Goal: Task Accomplishment & Management: Use online tool/utility

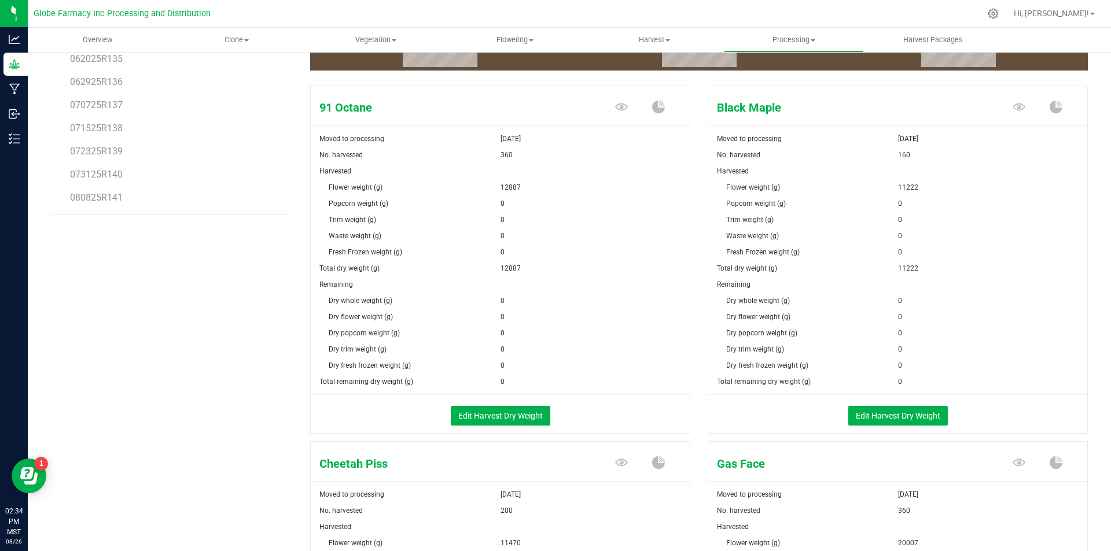
scroll to position [174, 0]
click at [525, 422] on button "Edit Harvest Dry Weight" at bounding box center [501, 416] width 100 height 20
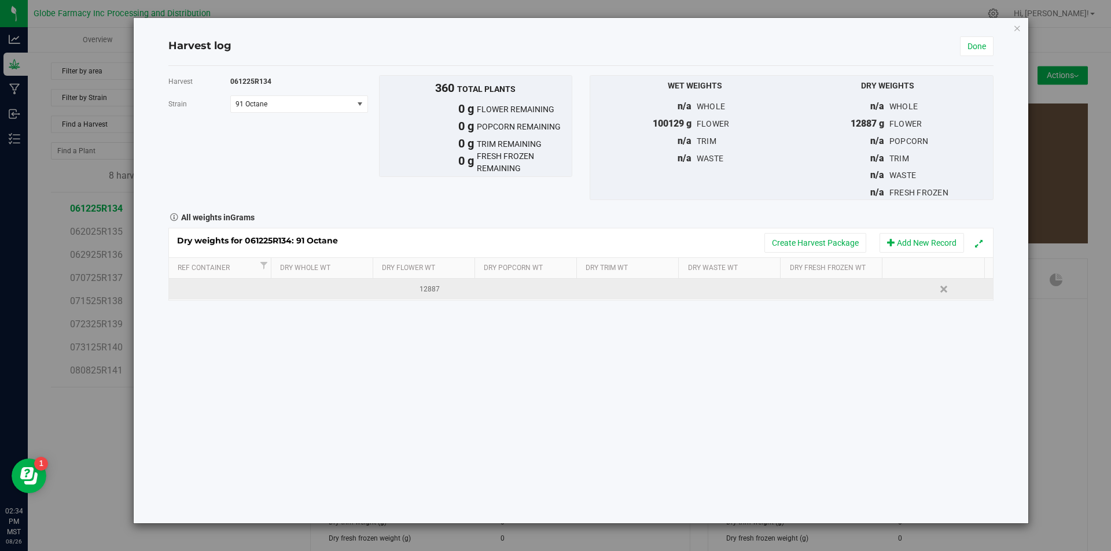
click at [628, 295] on td at bounding box center [632, 289] width 103 height 21
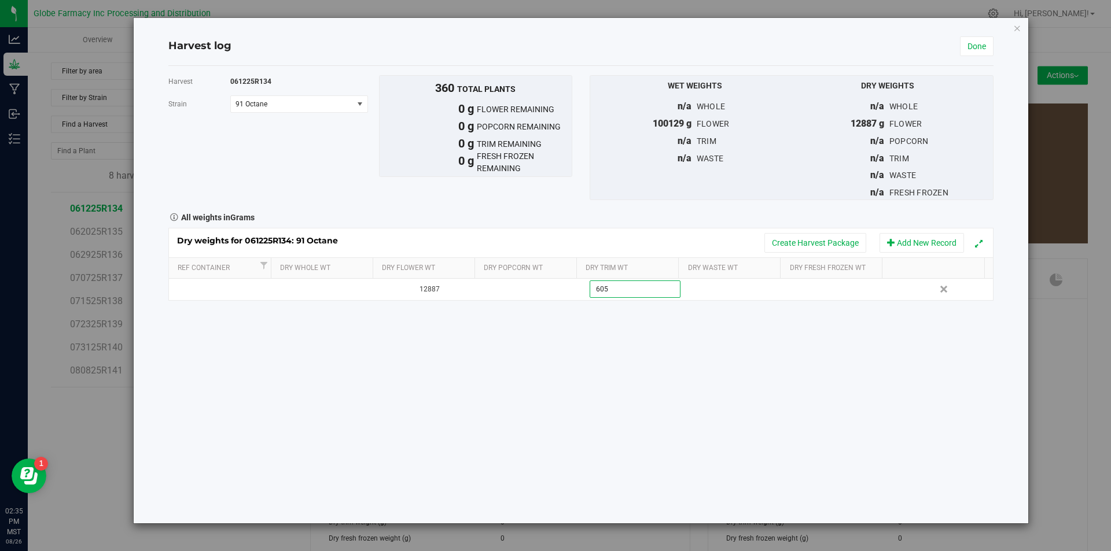
type input "6050"
click at [801, 236] on button "Create Harvest Package" at bounding box center [815, 243] width 102 height 20
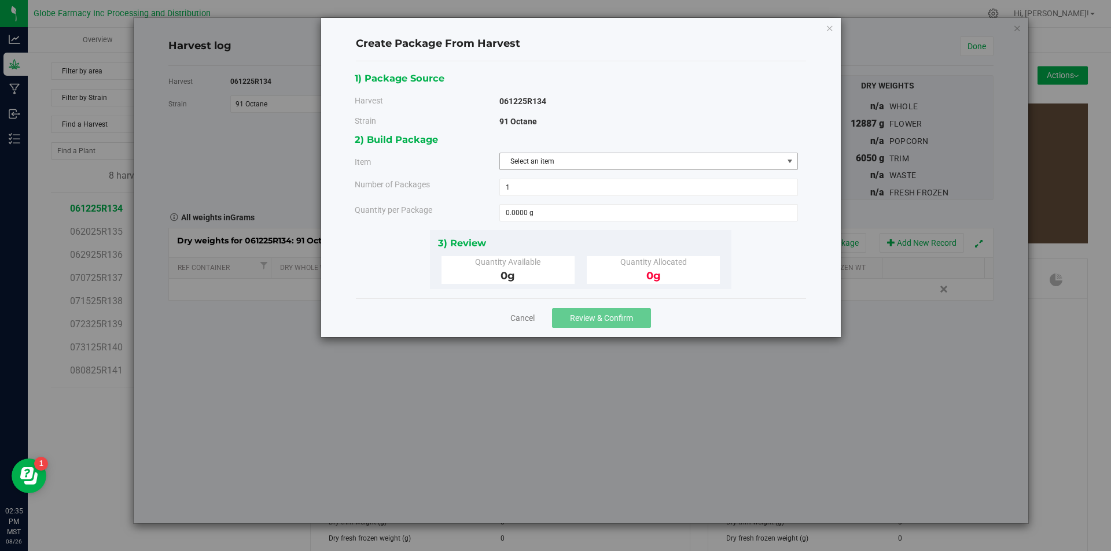
click at [548, 162] on span "Select an item" at bounding box center [641, 161] width 283 height 16
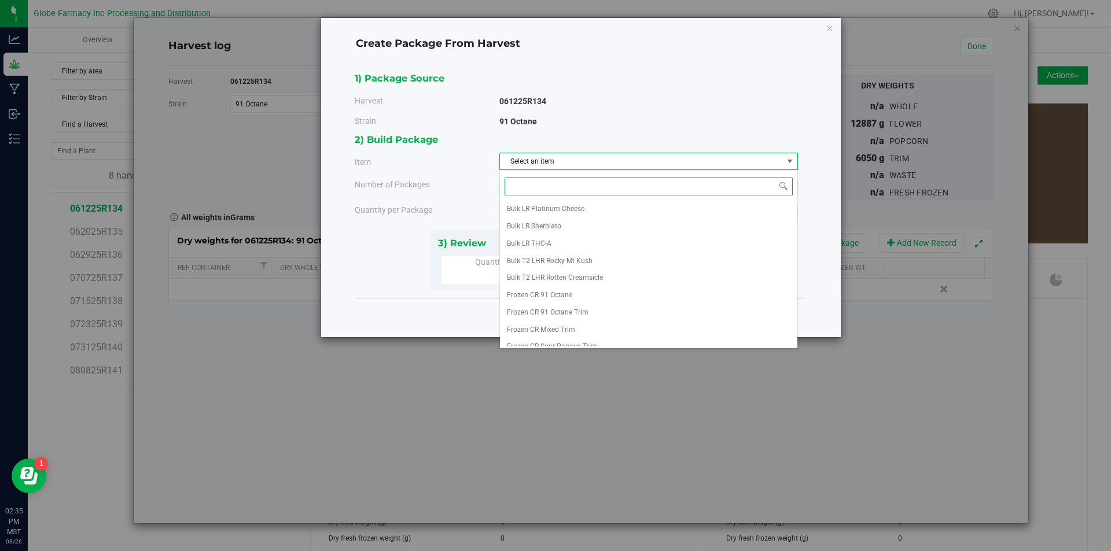
scroll to position [174, 0]
click at [579, 291] on span "Frozen CR 91 Octane Trim" at bounding box center [548, 294] width 82 height 15
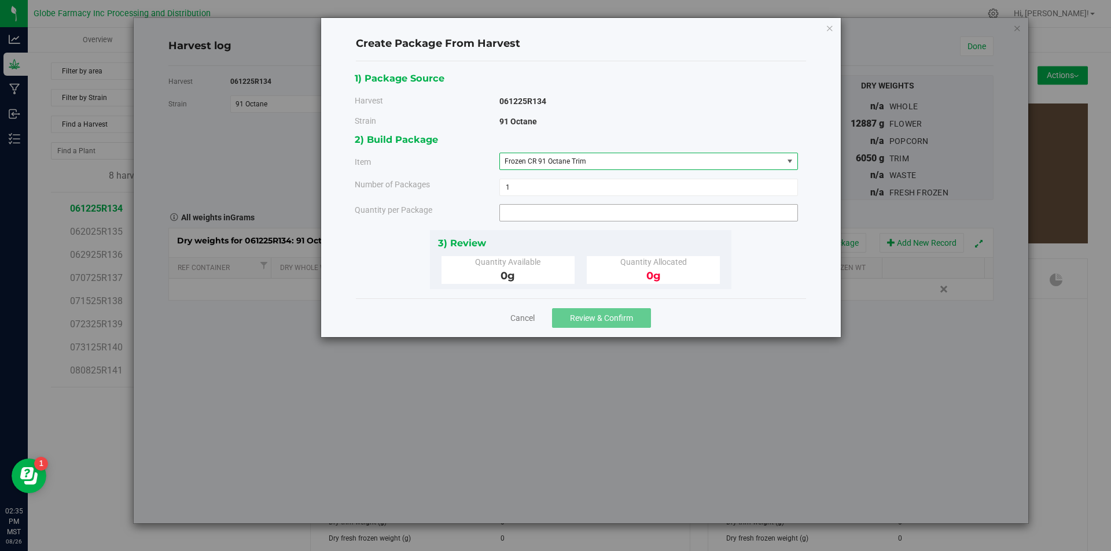
click at [565, 216] on span at bounding box center [648, 212] width 299 height 17
type input "3150"
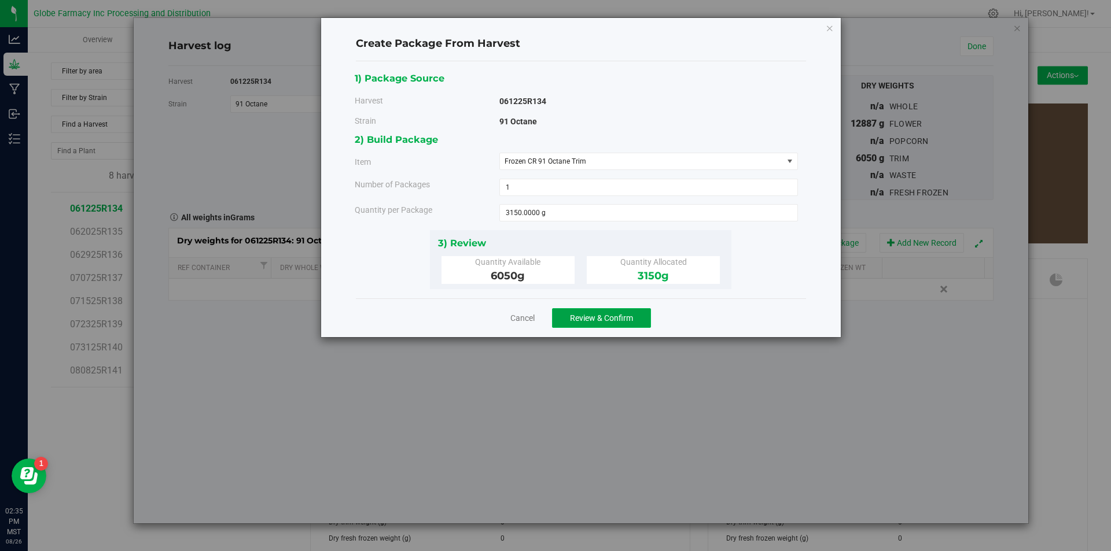
click at [600, 320] on span "Review & Confirm" at bounding box center [601, 318] width 63 height 9
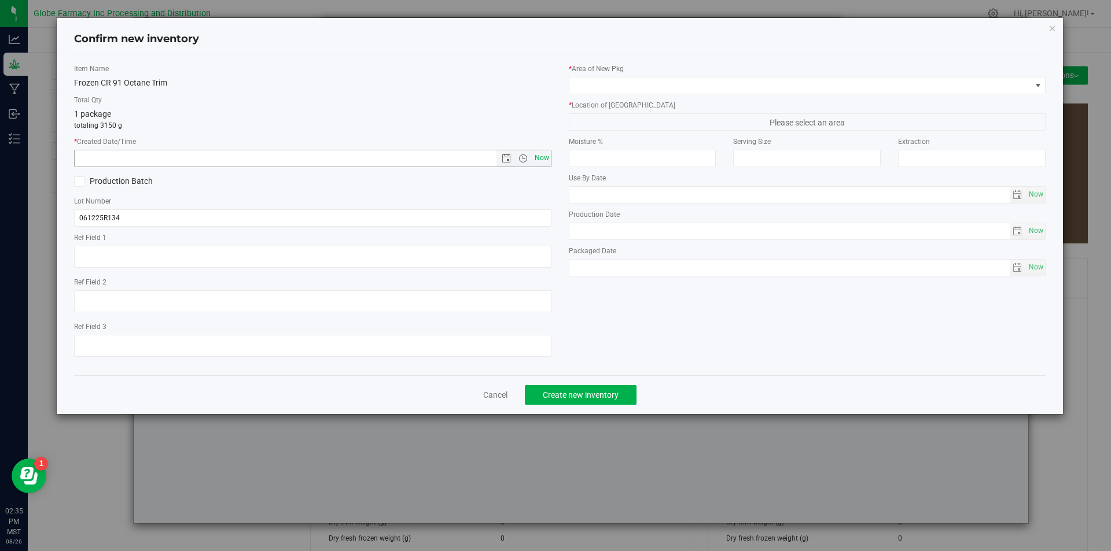
click at [543, 159] on span "Now" at bounding box center [542, 158] width 20 height 17
type input "[DATE] 2:35 PM"
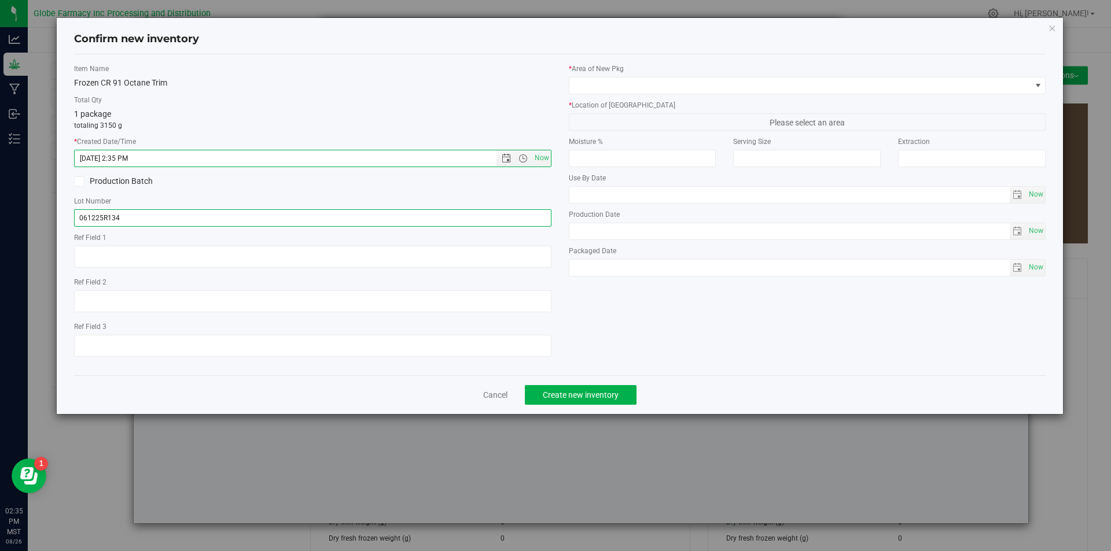
click at [185, 220] on input "061225R134" at bounding box center [312, 217] width 477 height 17
type input "061225R134-NOO"
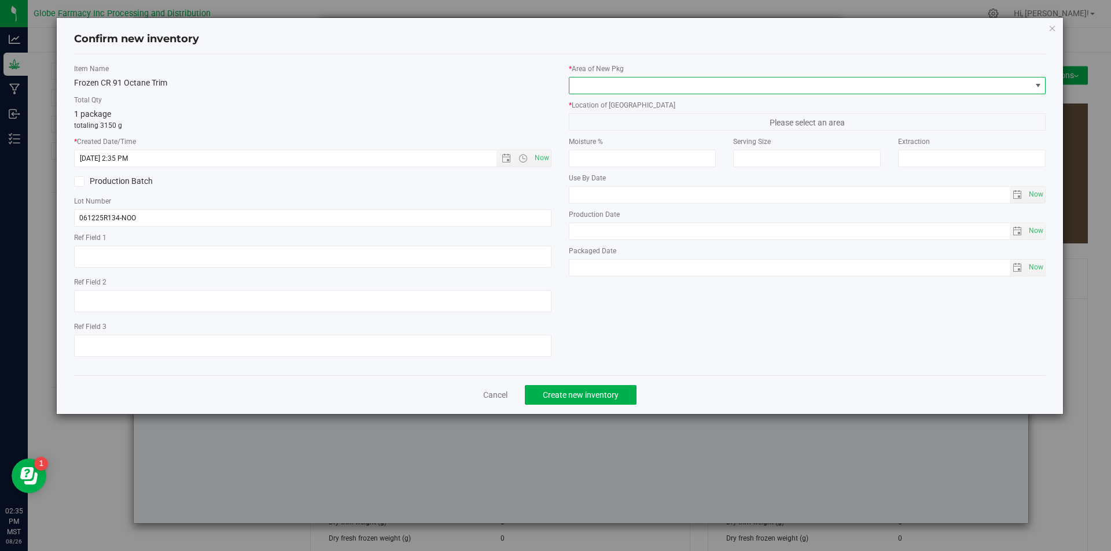
click at [672, 93] on span at bounding box center [807, 85] width 477 height 17
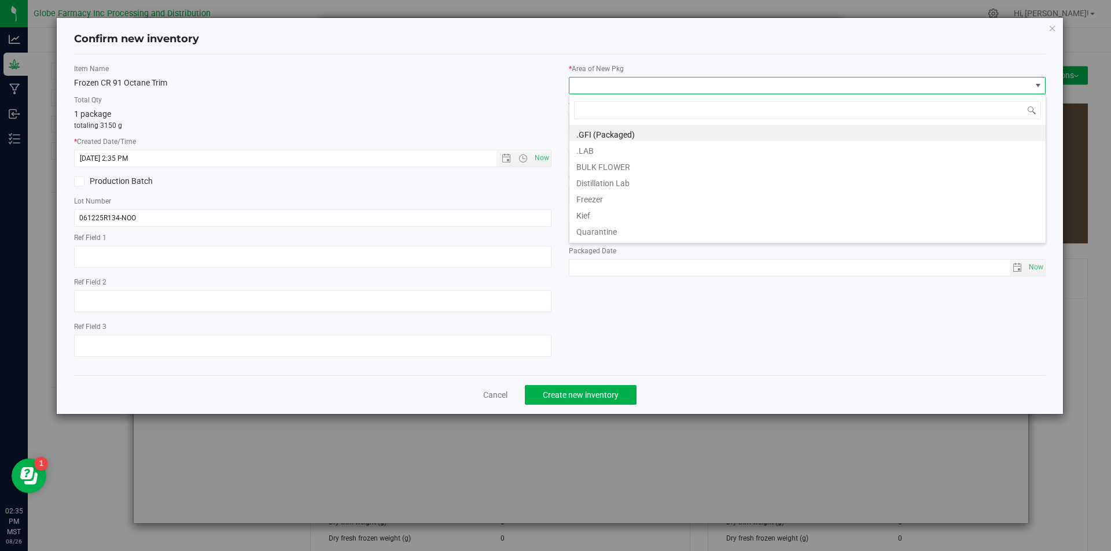
scroll to position [17, 477]
click at [637, 160] on li "BULK FLOWER" at bounding box center [807, 165] width 476 height 16
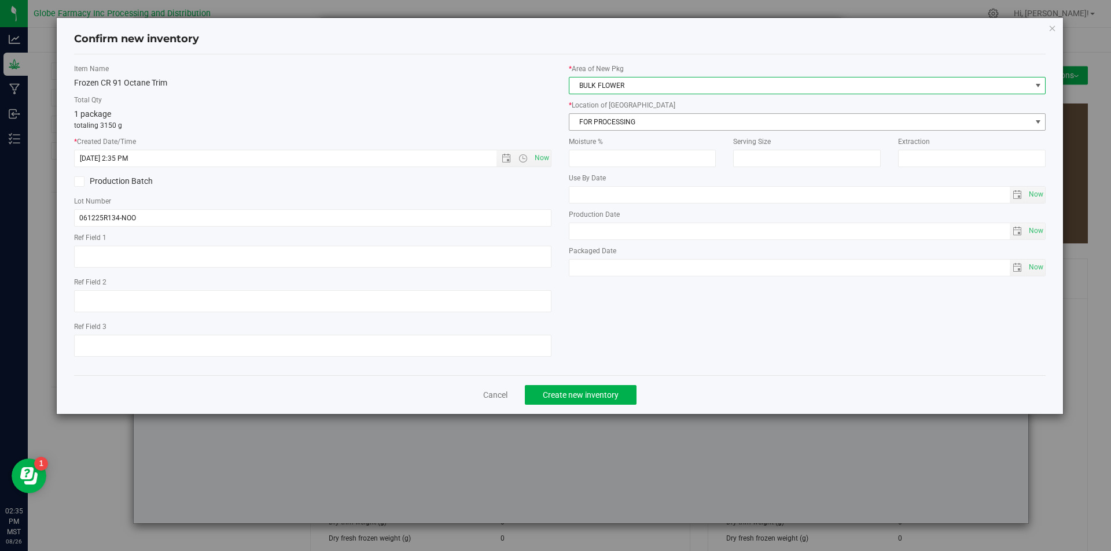
click at [628, 123] on span "FOR PROCESSING" at bounding box center [800, 122] width 462 height 16
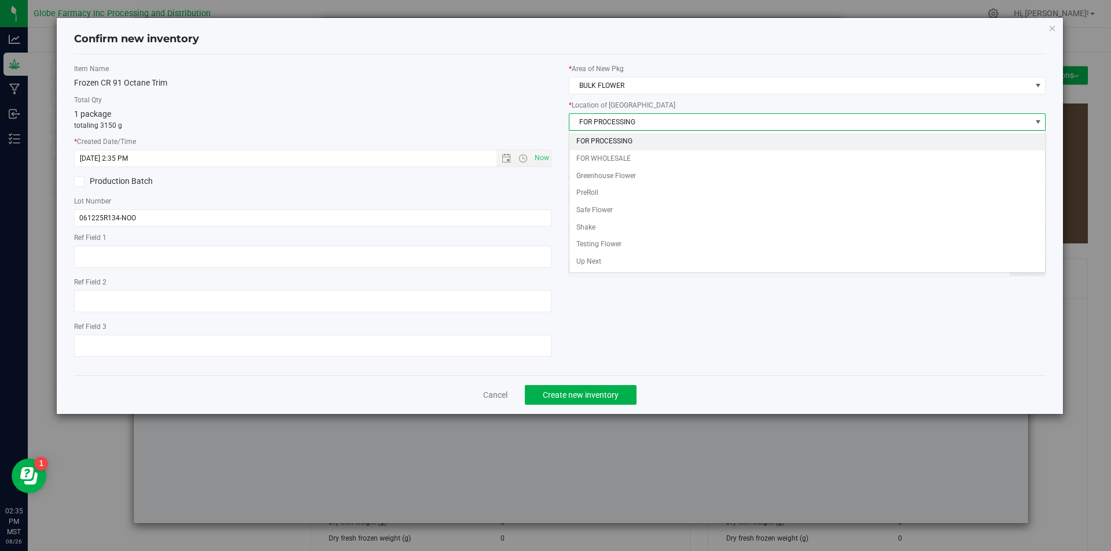
click at [628, 135] on li "FOR PROCESSING" at bounding box center [807, 141] width 476 height 17
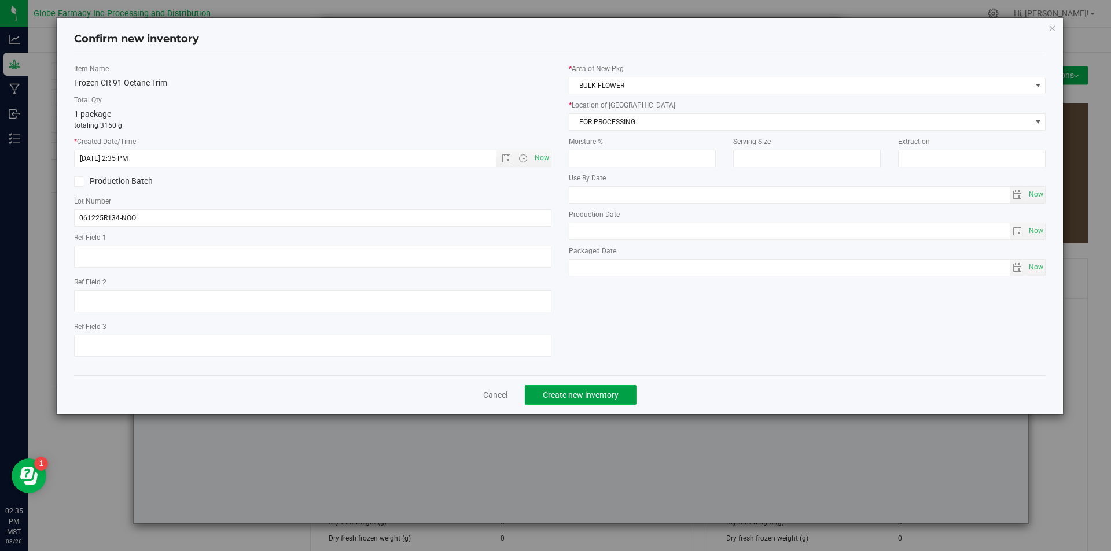
click at [573, 395] on span "Create new inventory" at bounding box center [581, 395] width 76 height 9
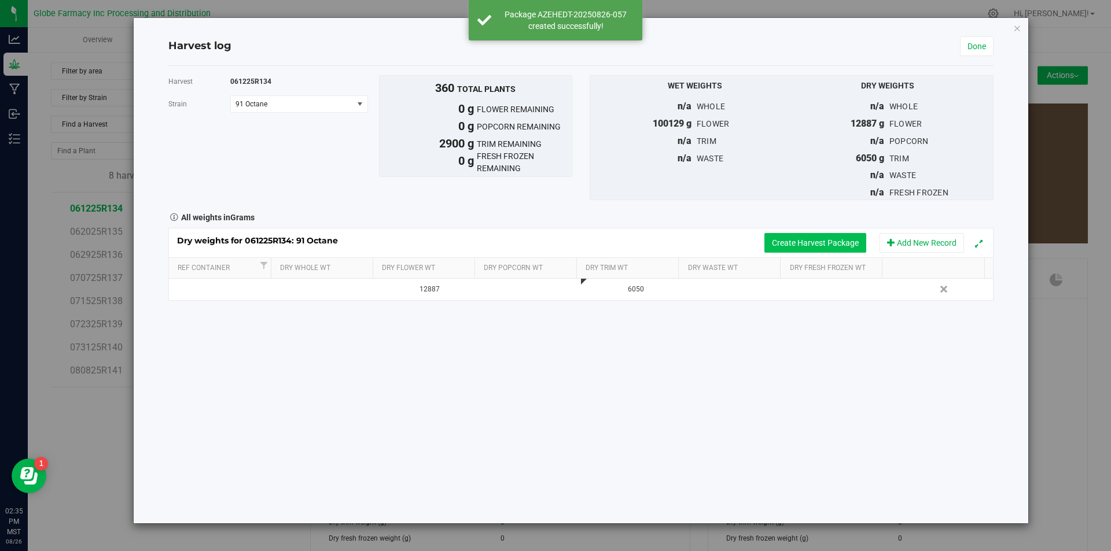
click at [789, 248] on button "Create Harvest Package" at bounding box center [815, 243] width 102 height 20
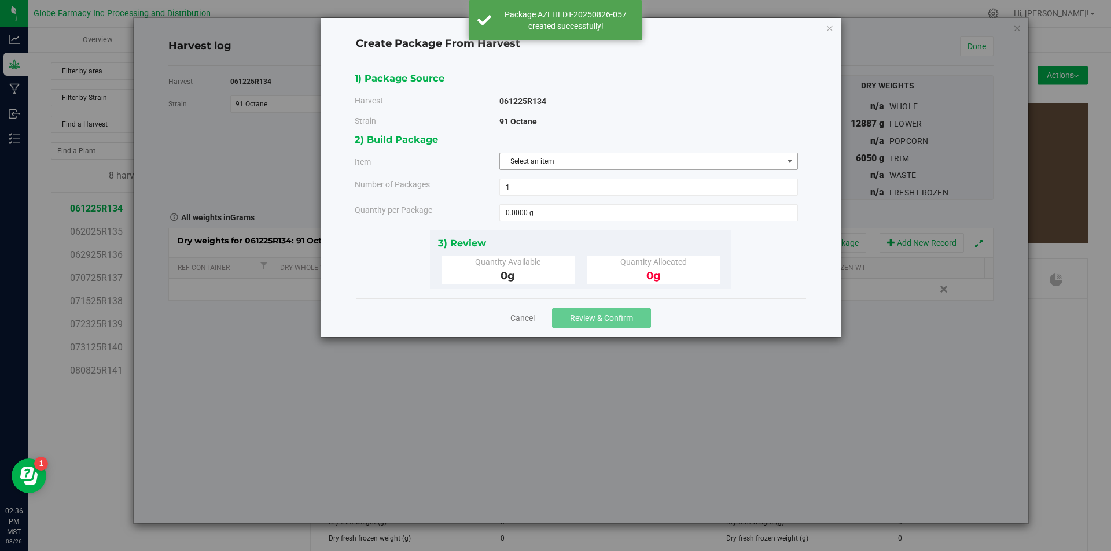
click at [655, 163] on span "Select an item" at bounding box center [641, 161] width 283 height 16
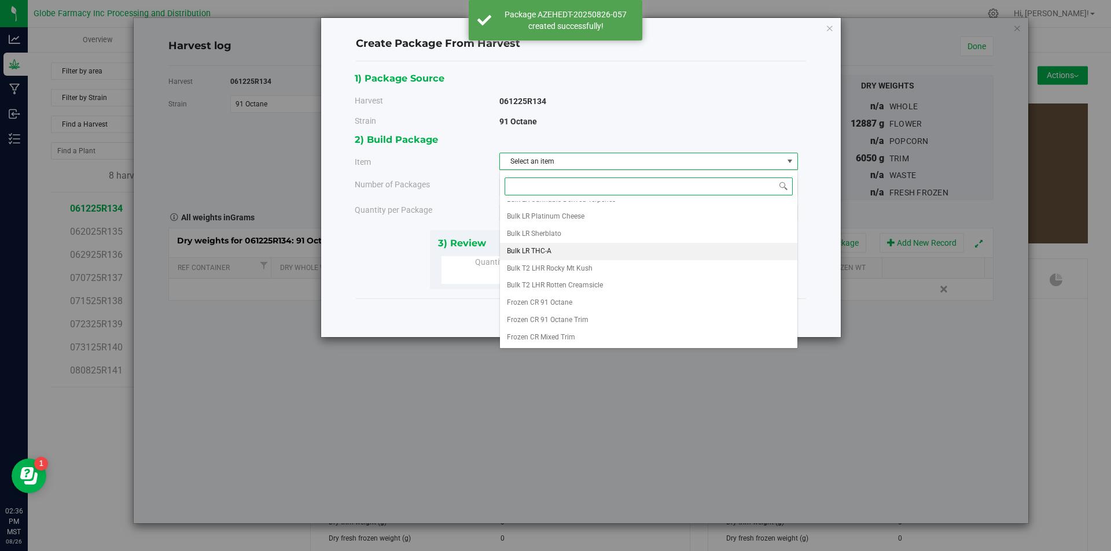
scroll to position [174, 0]
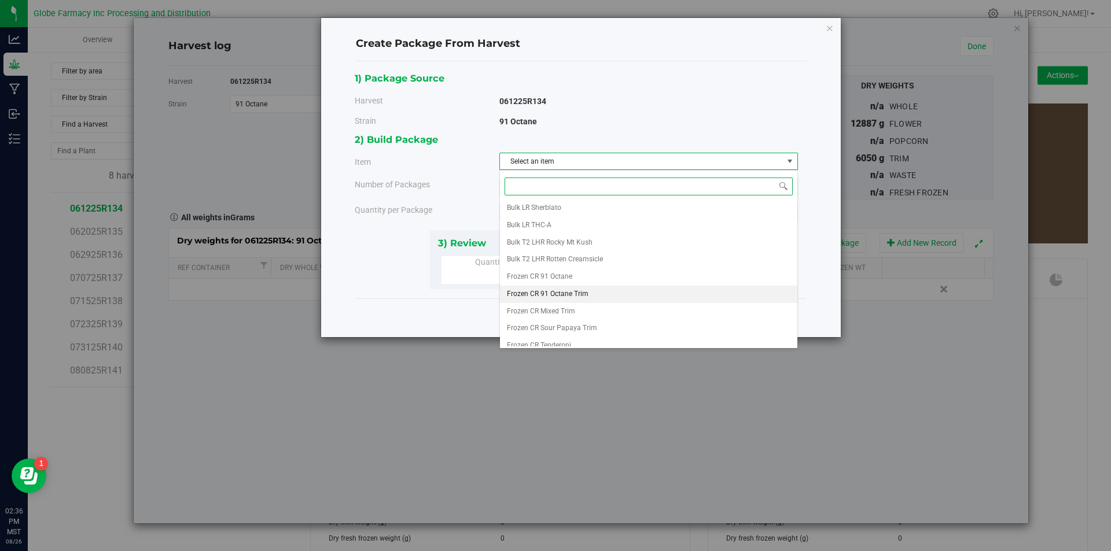
click at [588, 295] on li "Frozen CR 91 Octane Trim" at bounding box center [648, 294] width 297 height 17
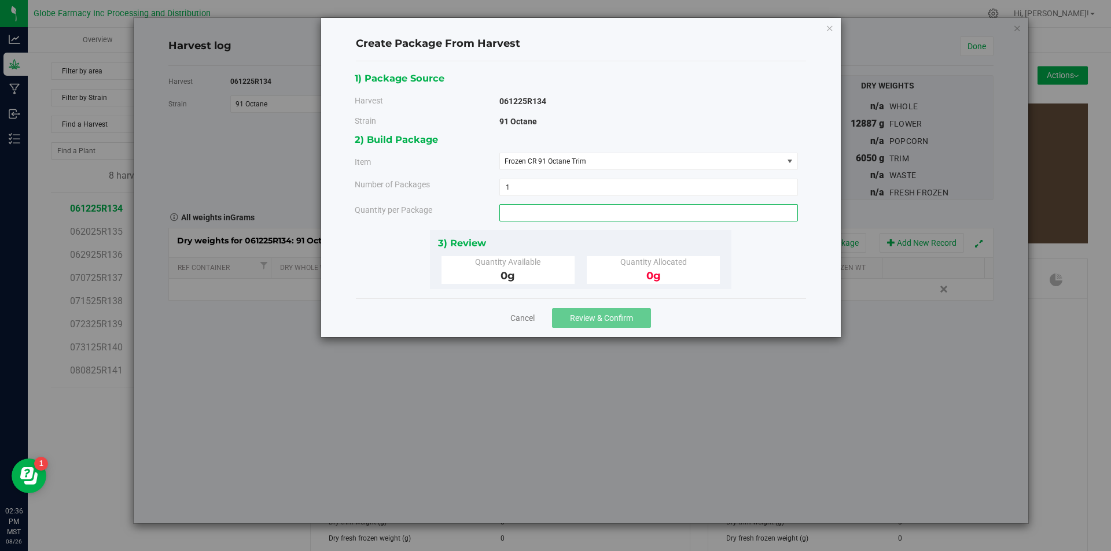
click at [558, 219] on span at bounding box center [648, 212] width 299 height 17
type input "2900"
click at [606, 323] on button "Review & Confirm" at bounding box center [601, 318] width 99 height 20
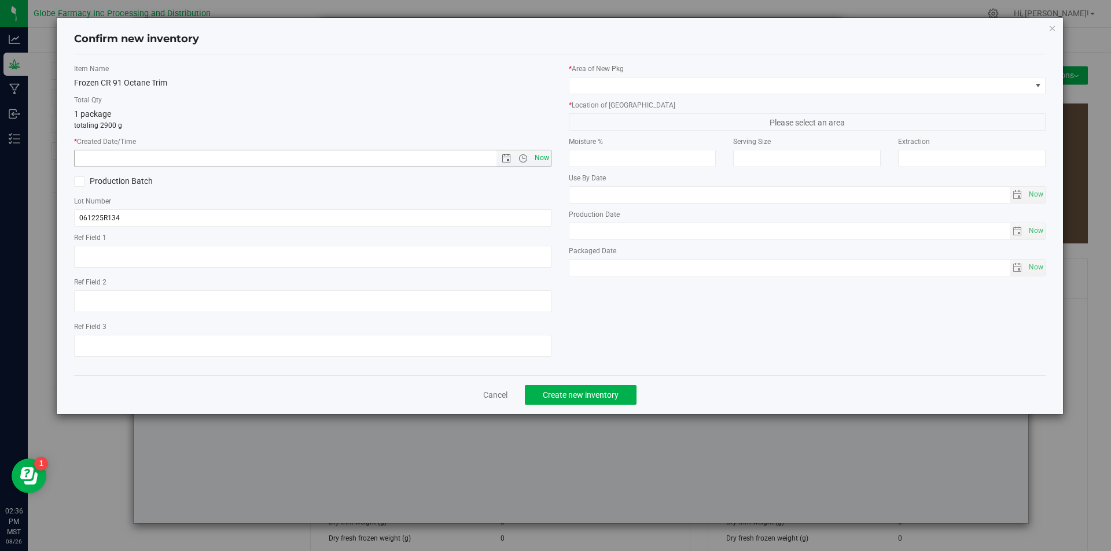
click at [537, 163] on span "Now" at bounding box center [542, 158] width 20 height 17
type input "[DATE] 2:36 PM"
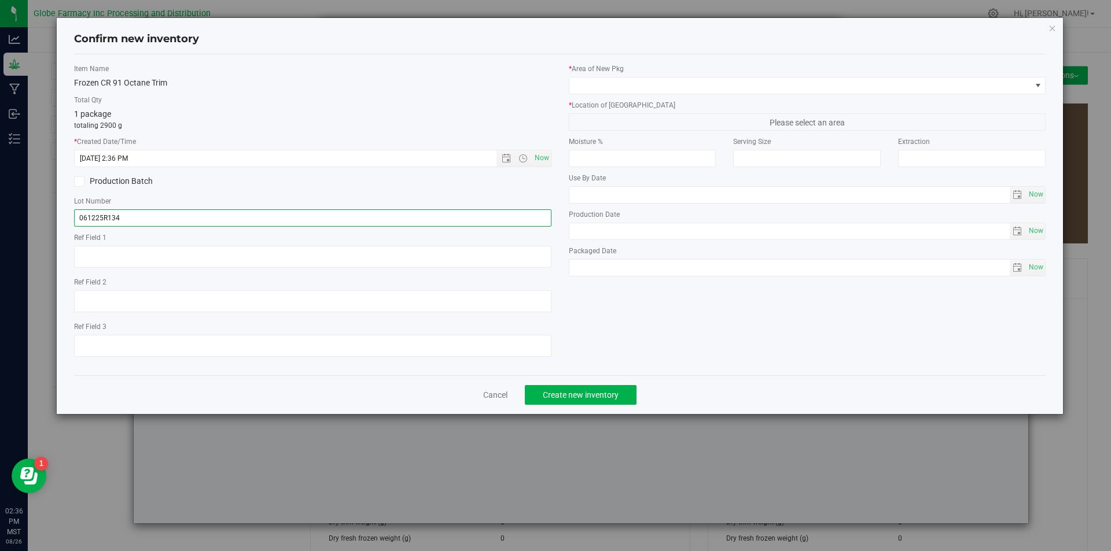
click at [200, 218] on input "061225R134" at bounding box center [312, 217] width 477 height 17
type input "061225R134-NOO"
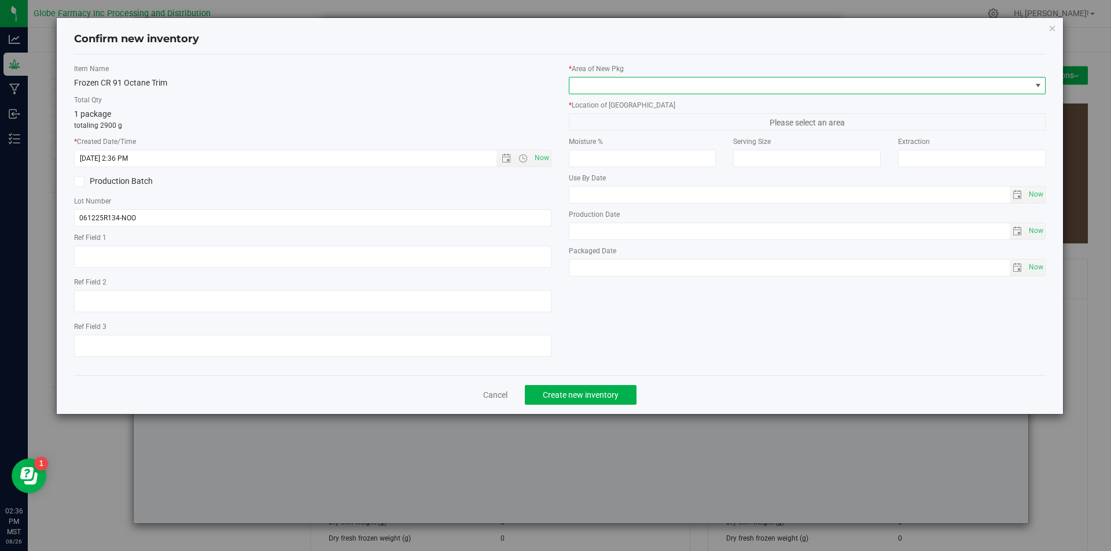
click at [625, 90] on span at bounding box center [800, 86] width 462 height 16
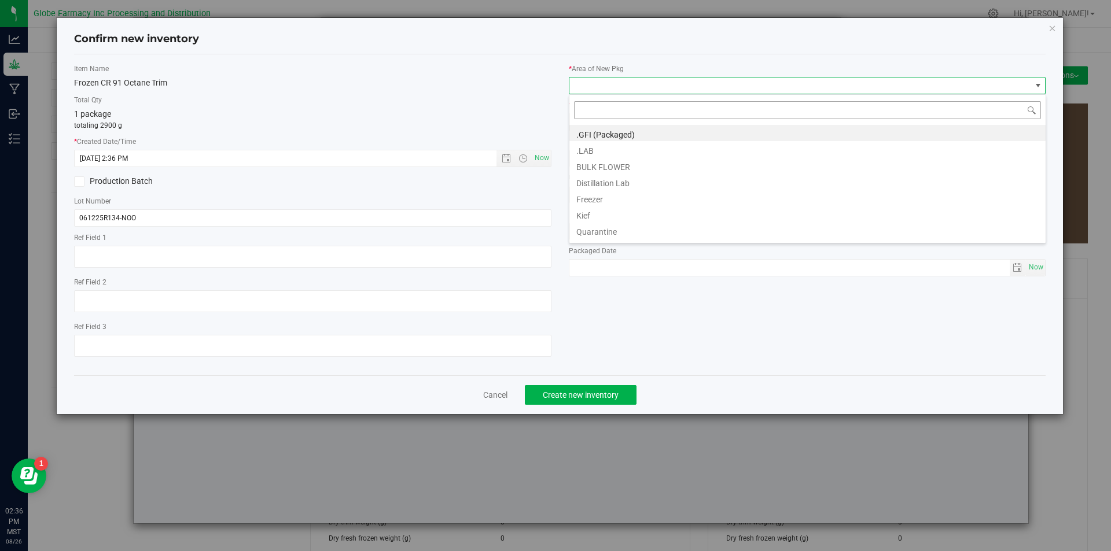
scroll to position [17, 477]
click at [593, 172] on li "BULK FLOWER" at bounding box center [807, 165] width 476 height 16
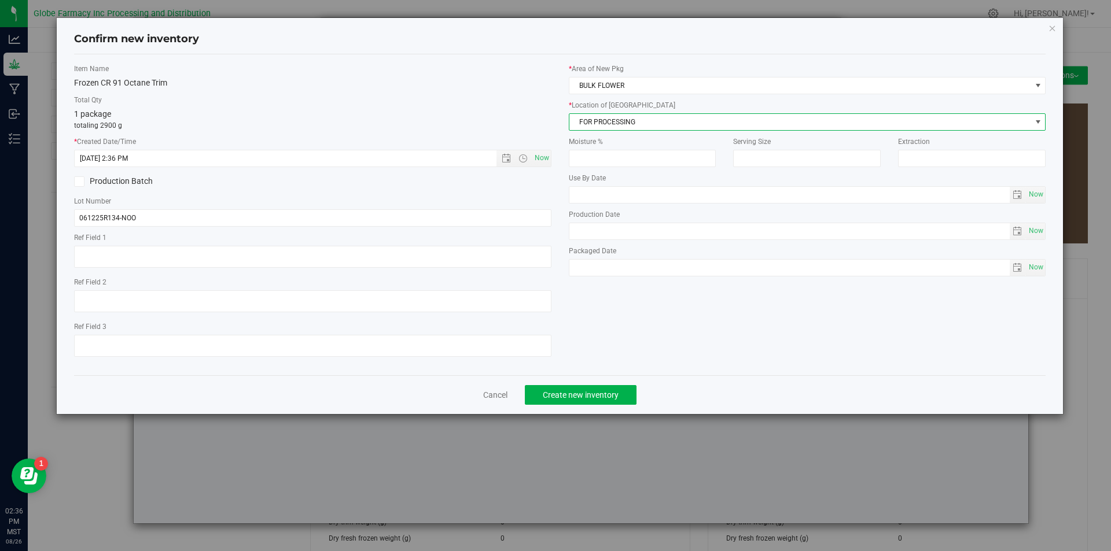
click at [602, 127] on span "FOR PROCESSING" at bounding box center [800, 122] width 462 height 16
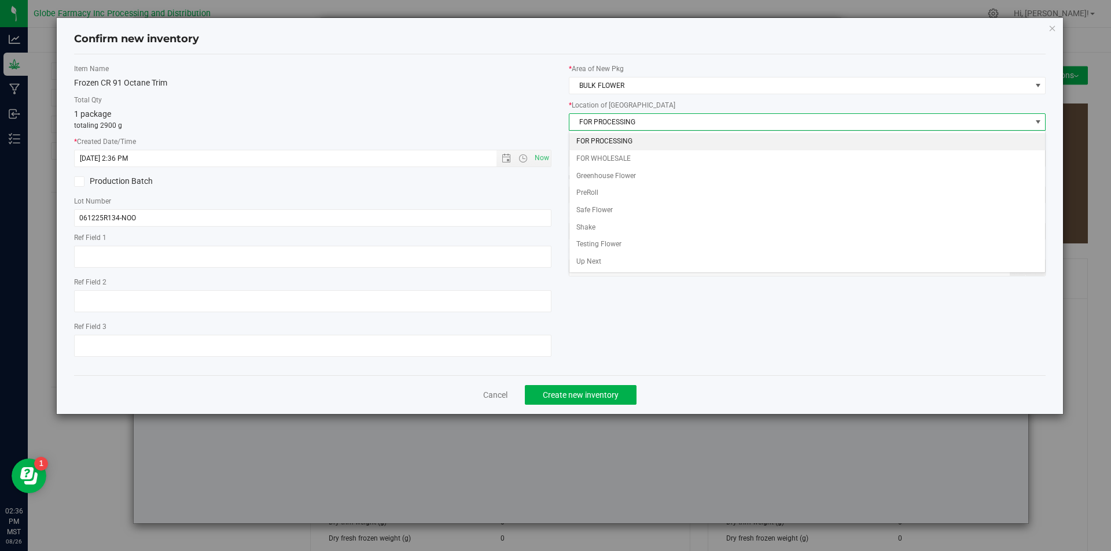
click at [604, 143] on li "FOR PROCESSING" at bounding box center [807, 141] width 476 height 17
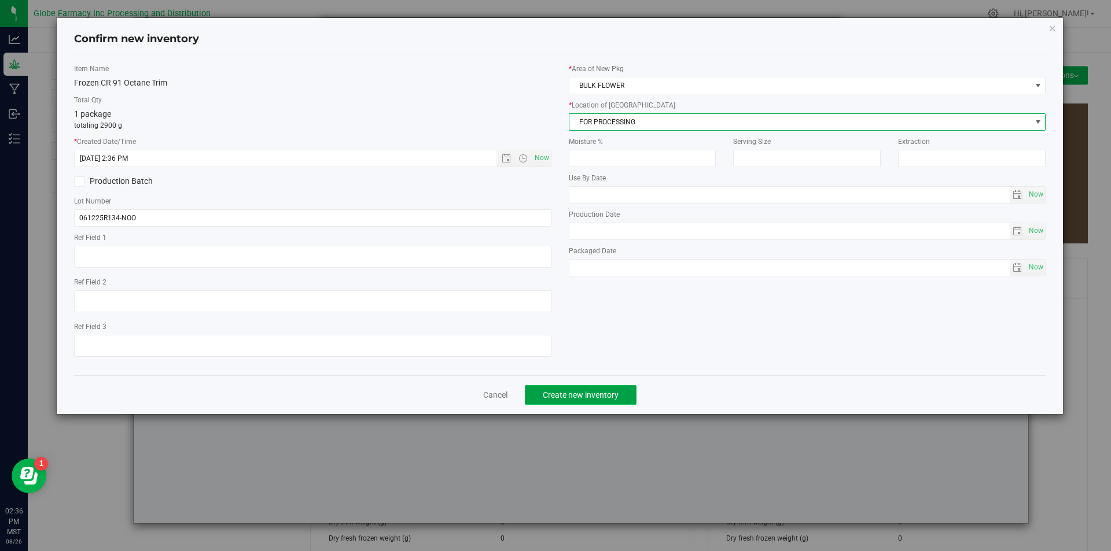
click at [569, 392] on span "Create new inventory" at bounding box center [581, 395] width 76 height 9
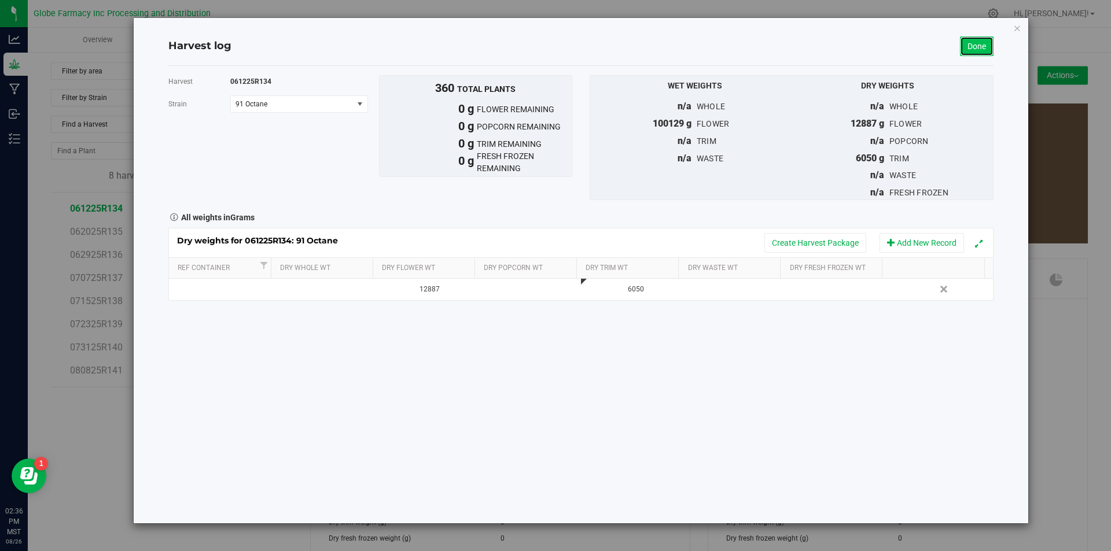
click at [981, 45] on link "Done" at bounding box center [977, 46] width 34 height 20
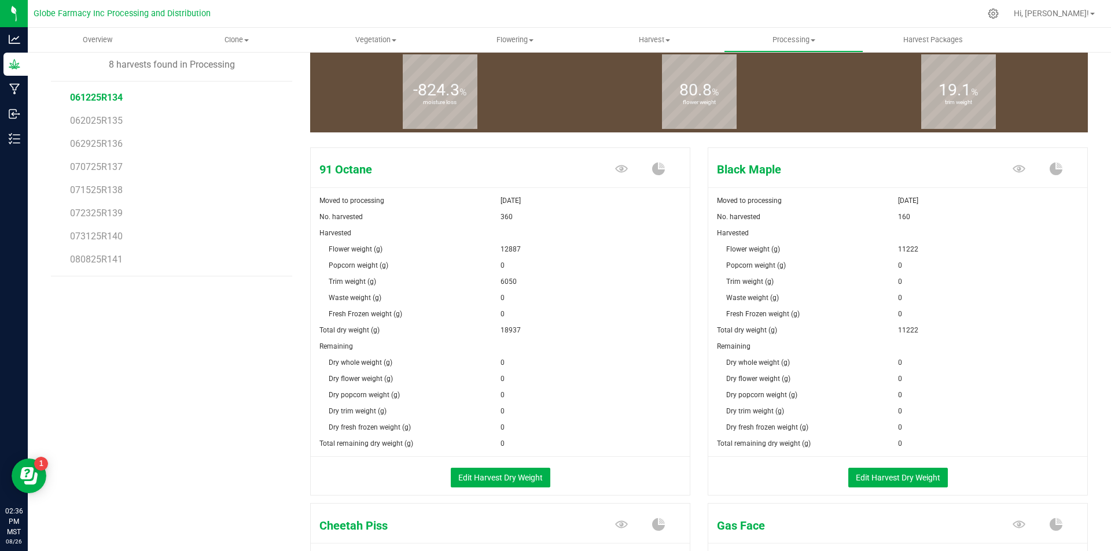
scroll to position [116, 0]
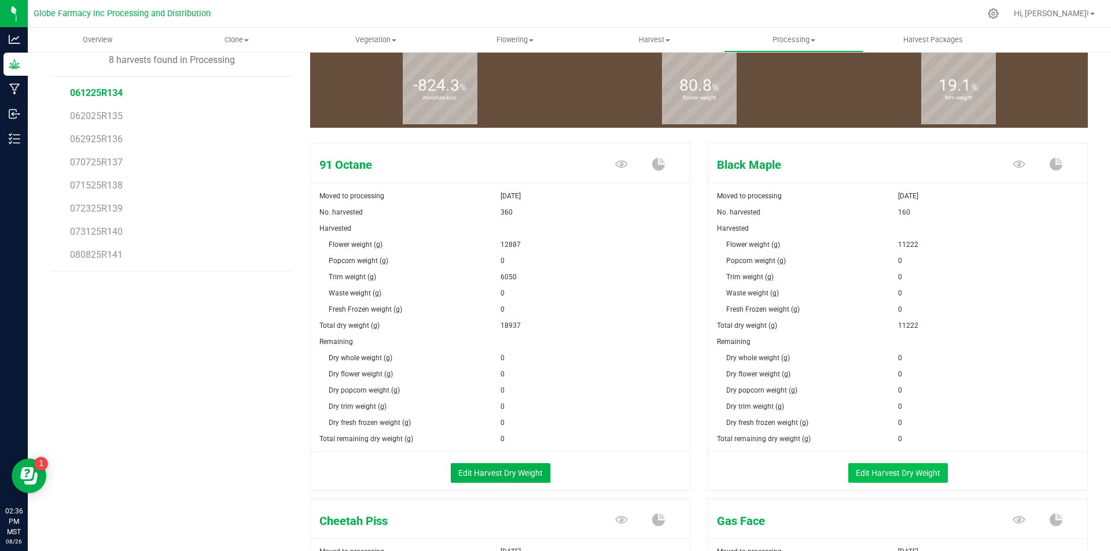
drag, startPoint x: 870, startPoint y: 461, endPoint x: 876, endPoint y: 468, distance: 9.4
click at [873, 466] on div "Edit Harvest Dry Weight" at bounding box center [898, 472] width 396 height 39
click at [879, 476] on button "Edit Harvest Dry Weight" at bounding box center [898, 473] width 100 height 20
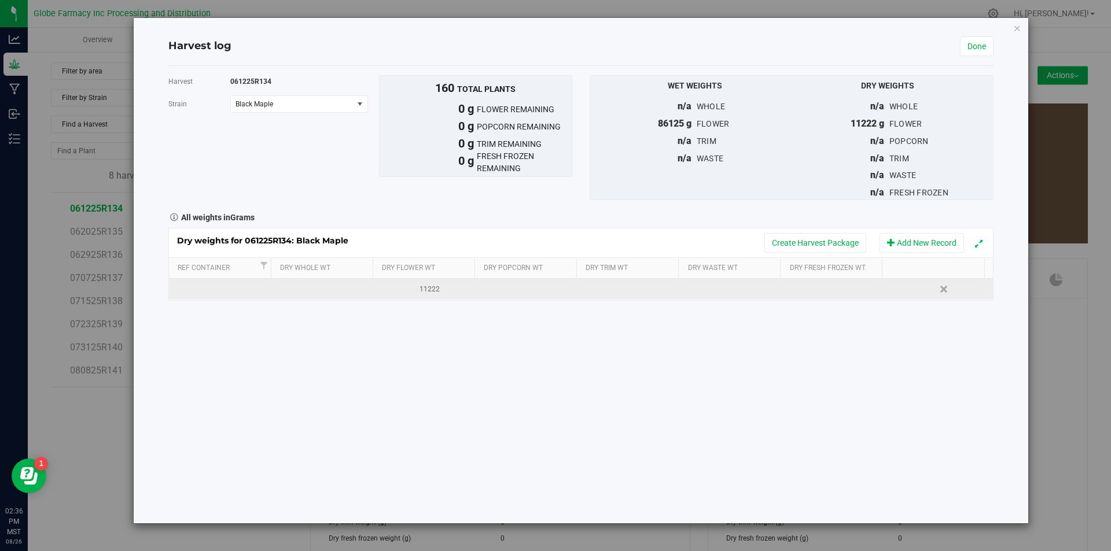
click at [607, 290] on td at bounding box center [632, 289] width 103 height 21
type input "4175"
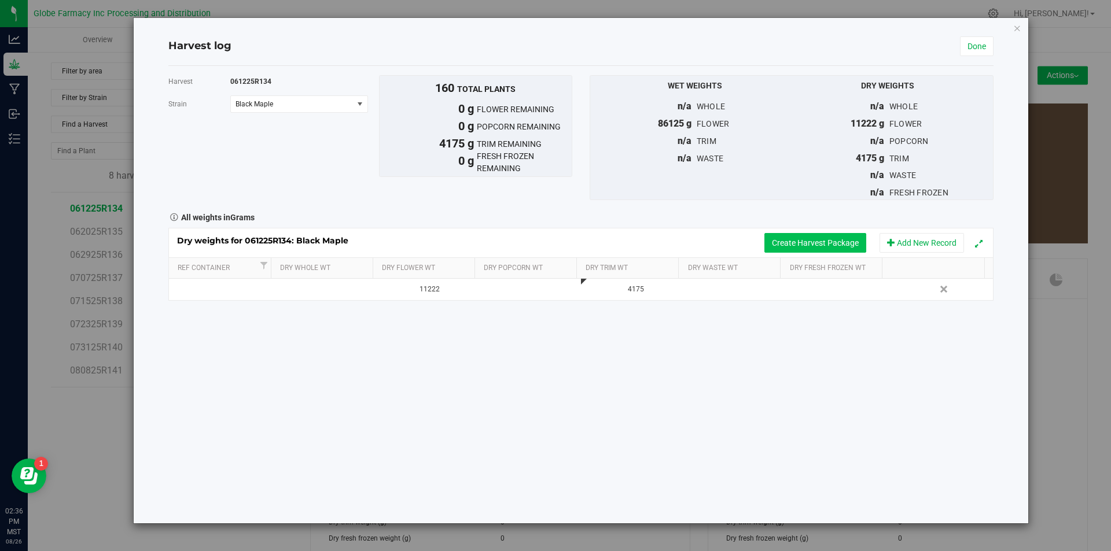
click at [785, 242] on button "Create Harvest Package" at bounding box center [815, 243] width 102 height 20
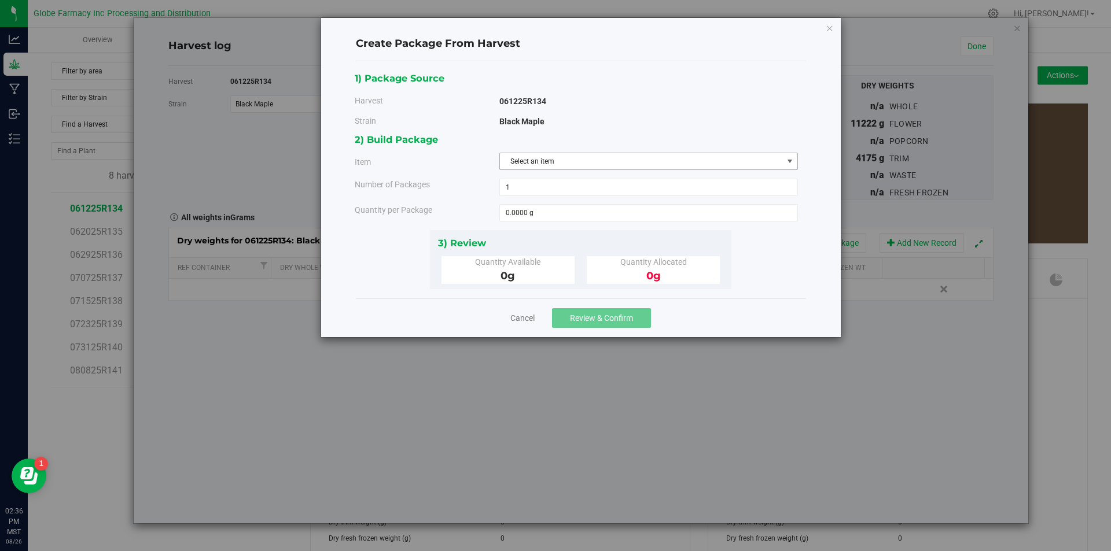
click at [701, 154] on span "Select an item" at bounding box center [641, 161] width 283 height 16
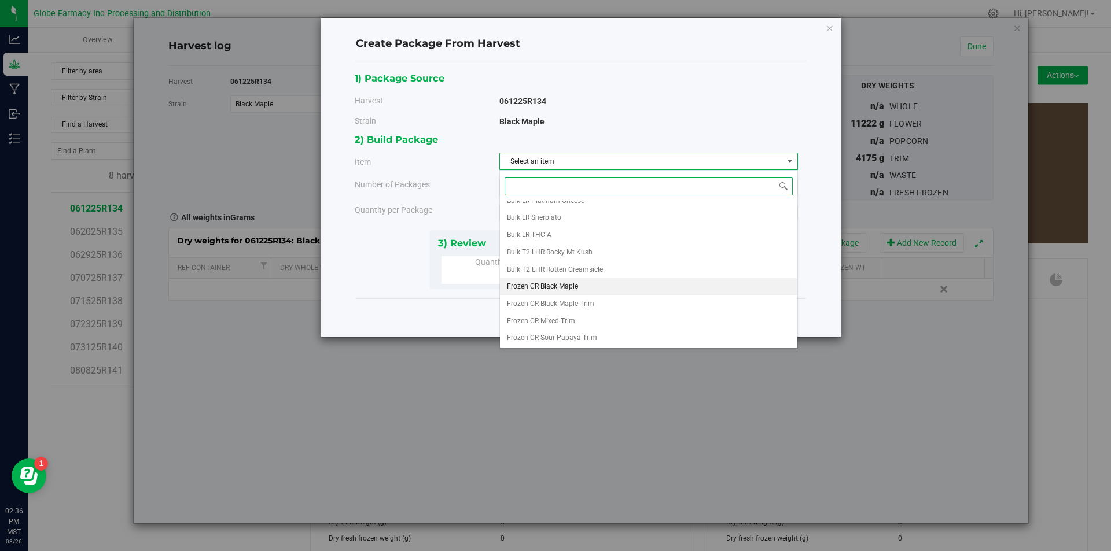
scroll to position [267, 0]
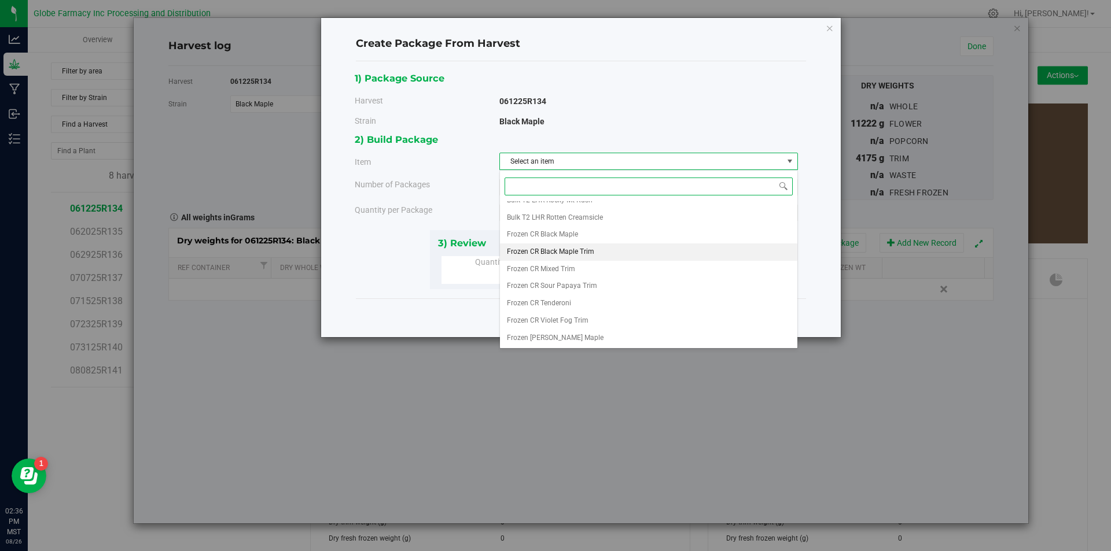
click at [587, 253] on span "Frozen CR Black Maple Trim" at bounding box center [550, 252] width 87 height 15
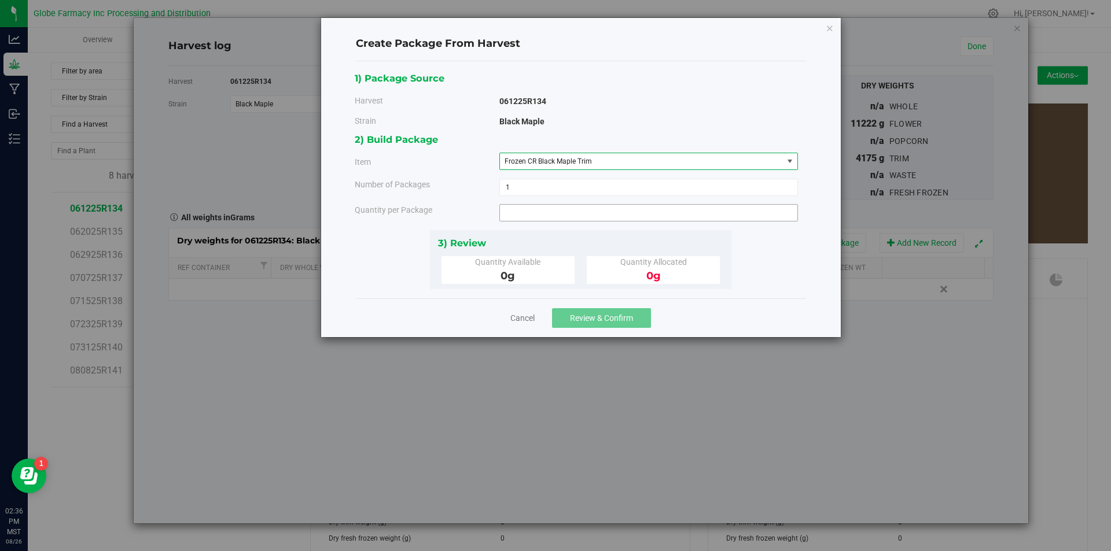
click at [612, 211] on span at bounding box center [648, 212] width 299 height 17
type input "4175"
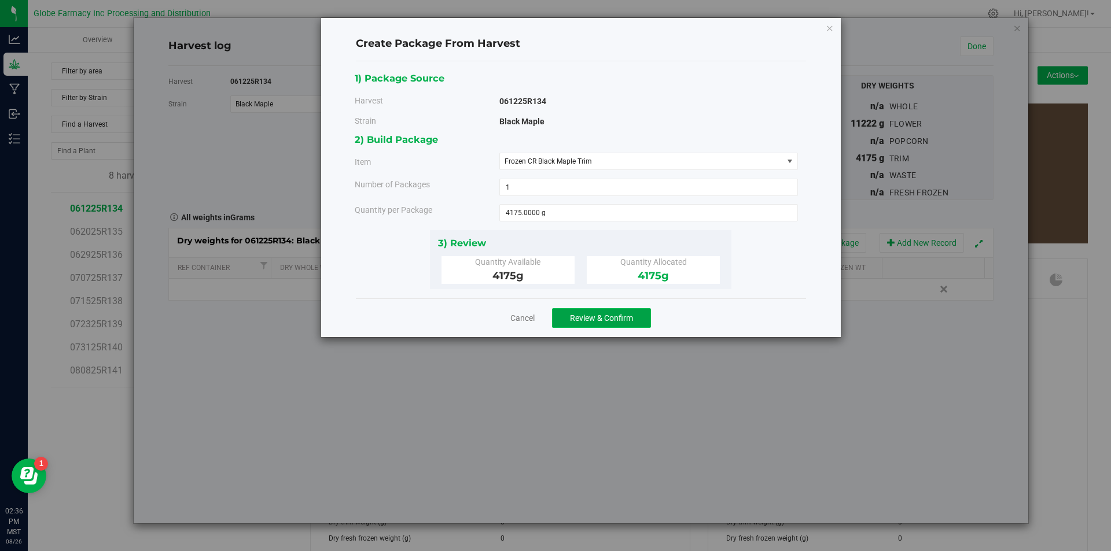
click at [573, 317] on span "Review & Confirm" at bounding box center [601, 318] width 63 height 9
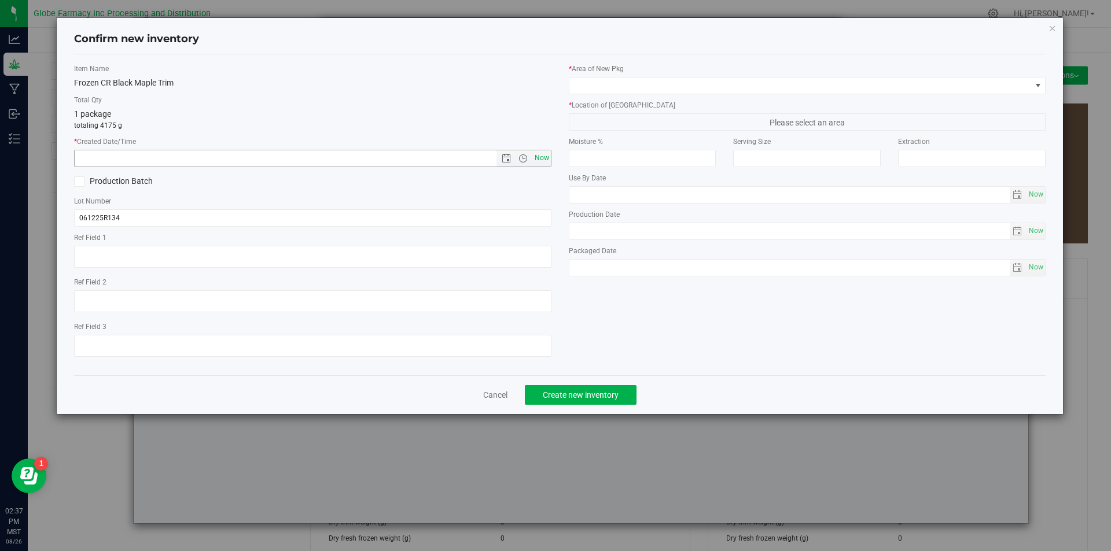
click at [543, 160] on span "Now" at bounding box center [542, 158] width 20 height 17
type input "[DATE] 2:37 PM"
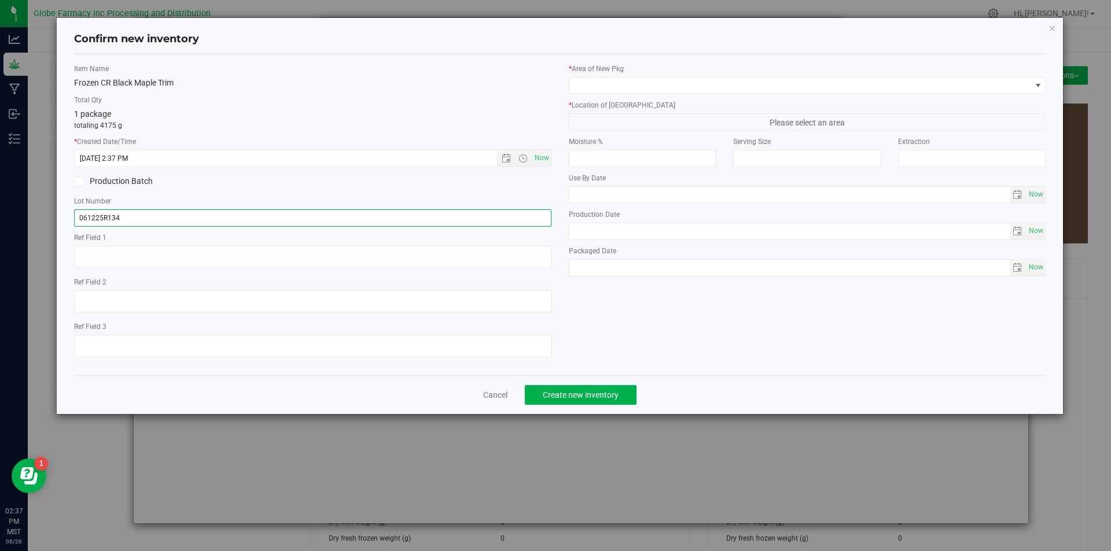
click at [175, 216] on input "061225R134" at bounding box center [312, 217] width 477 height 17
type input "061225R134-BM"
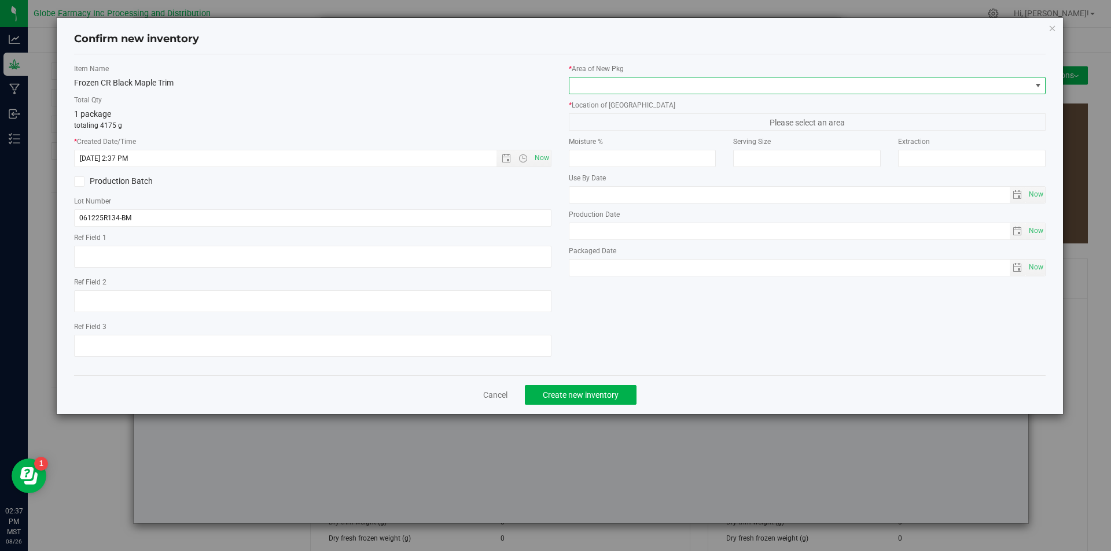
click at [658, 89] on span at bounding box center [800, 86] width 462 height 16
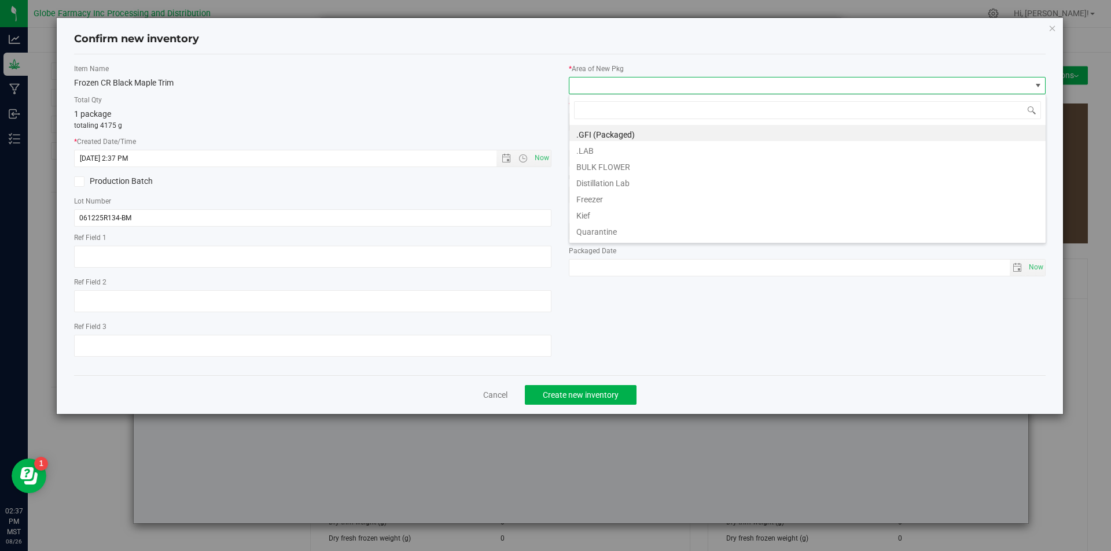
scroll to position [17, 477]
click at [624, 171] on li "BULK FLOWER" at bounding box center [807, 165] width 476 height 16
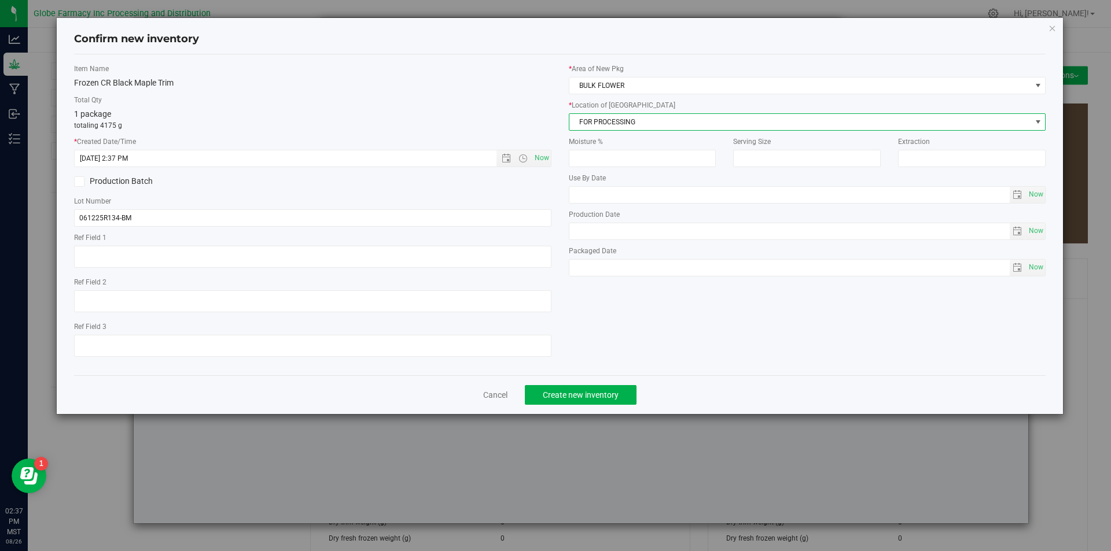
click at [626, 116] on span "FOR PROCESSING" at bounding box center [800, 122] width 462 height 16
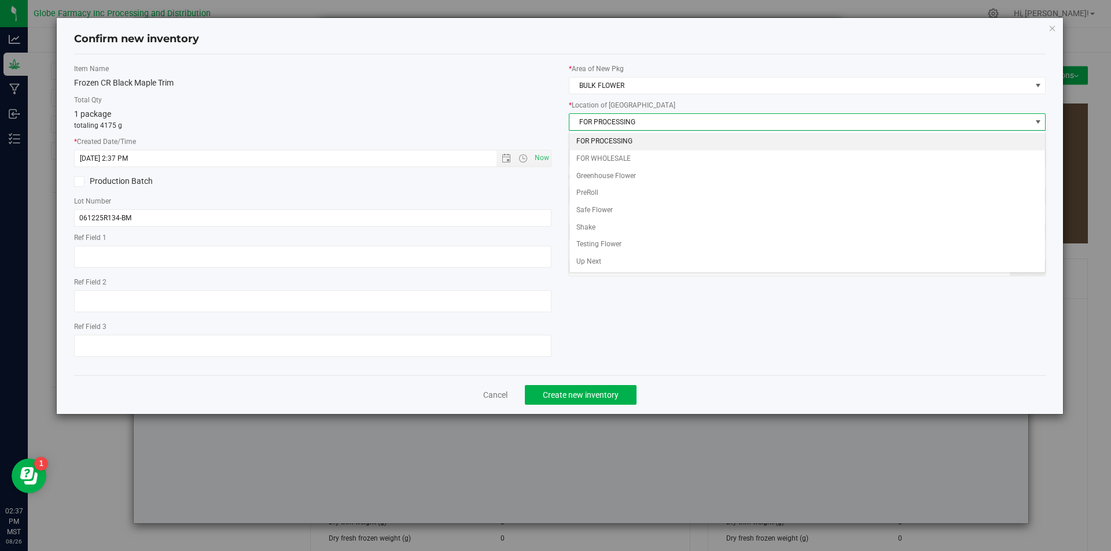
click at [613, 139] on li "FOR PROCESSING" at bounding box center [807, 141] width 476 height 17
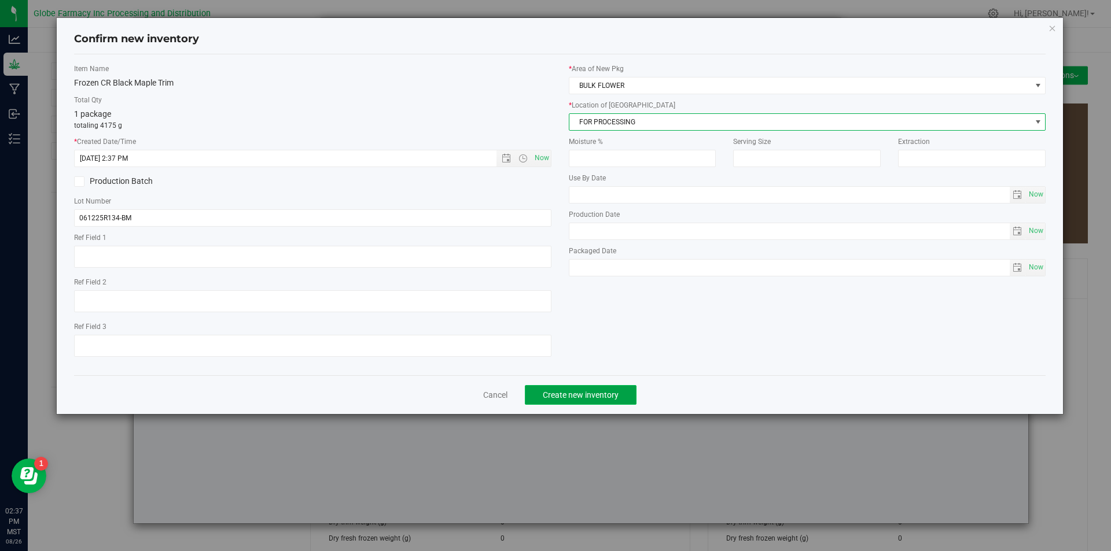
click at [584, 403] on button "Create new inventory" at bounding box center [581, 395] width 112 height 20
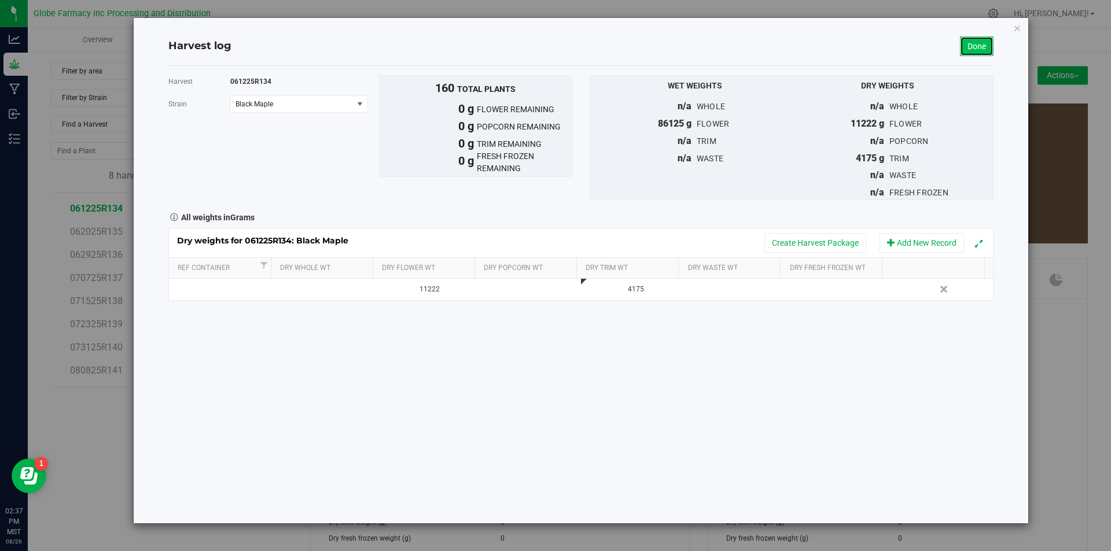
click at [973, 52] on link "Done" at bounding box center [977, 46] width 34 height 20
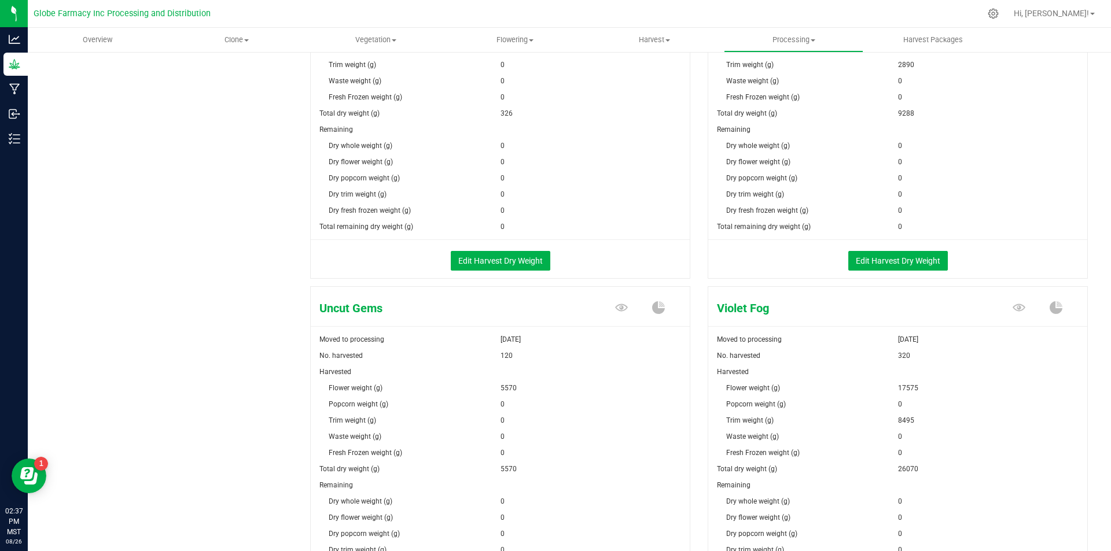
scroll to position [1901, 0]
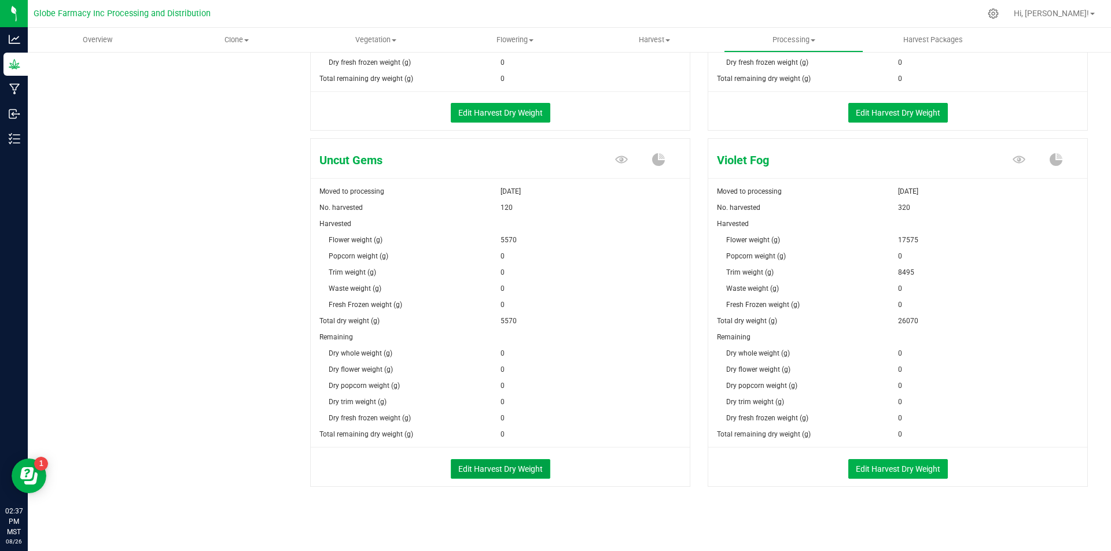
click at [497, 463] on button "Edit Harvest Dry Weight" at bounding box center [501, 469] width 100 height 20
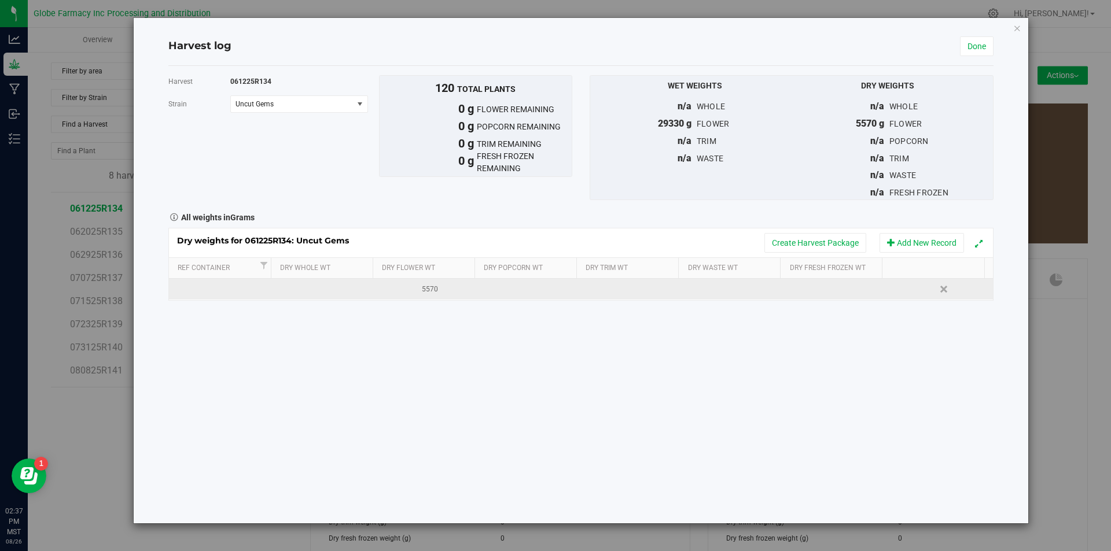
click at [608, 300] on div "Dry weights for 061225R134: Uncut Gems Create Harvest Package Add New Record Re…" at bounding box center [580, 264] width 825 height 73
click at [615, 294] on td at bounding box center [632, 289] width 103 height 21
type input "3090"
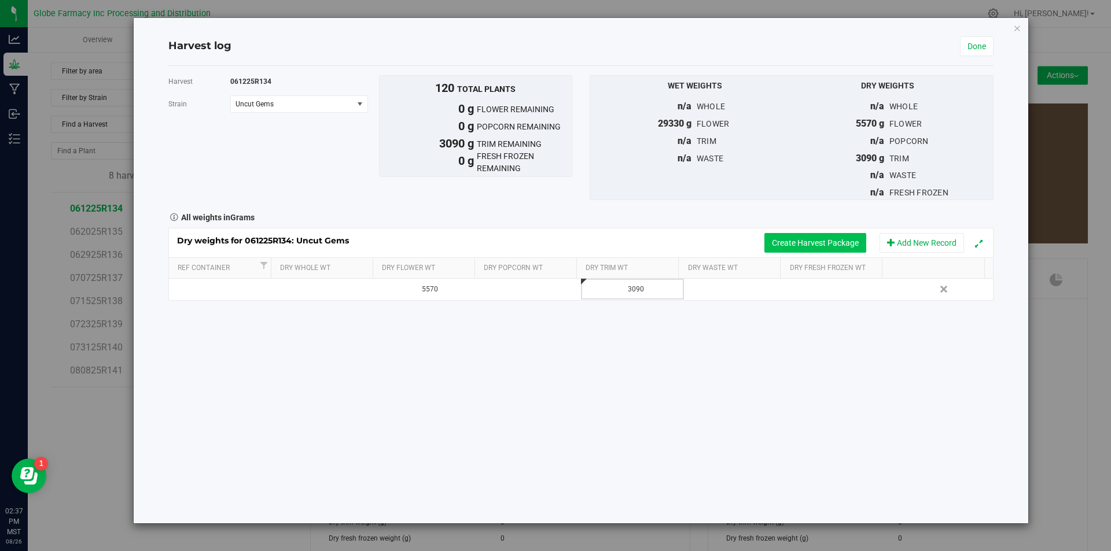
click at [852, 240] on button "Create Harvest Package" at bounding box center [815, 243] width 102 height 20
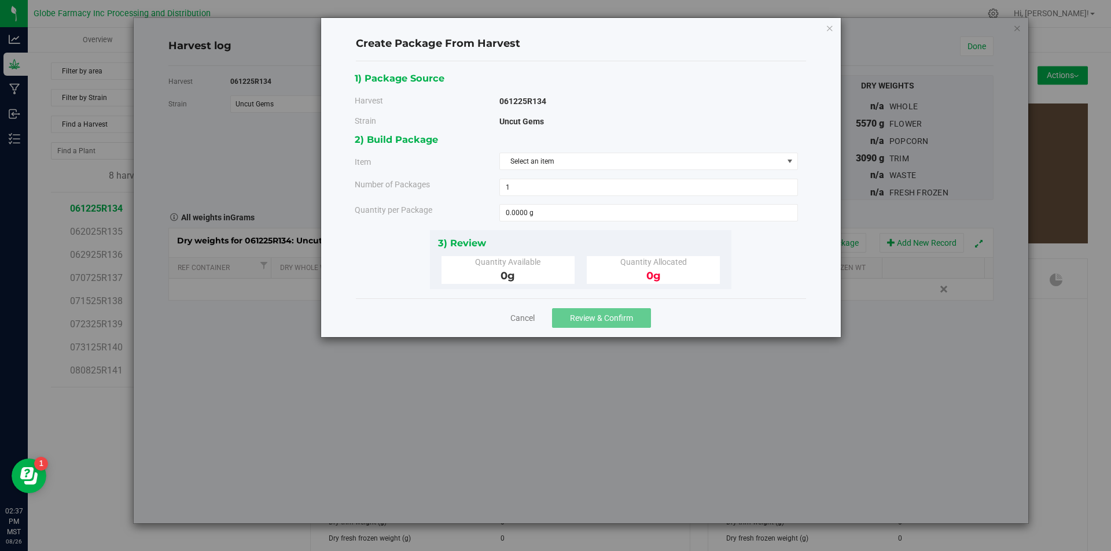
click at [562, 176] on div "2) Build Package Item Select an item Big League Sherb x Triple Burger B Bulk In…" at bounding box center [581, 181] width 452 height 98
click at [567, 167] on span "Select an item" at bounding box center [641, 161] width 283 height 16
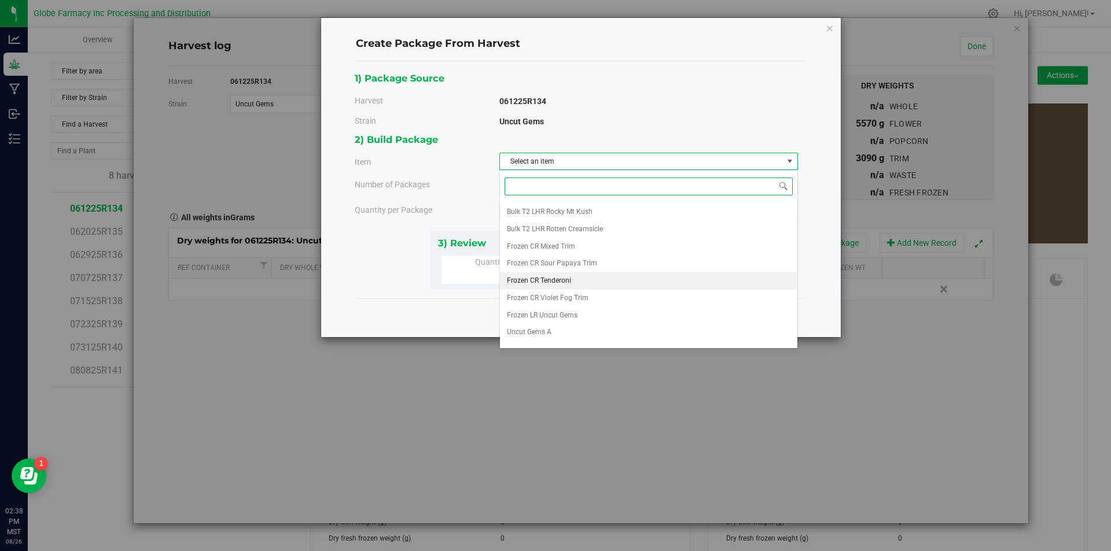
scroll to position [182, 0]
click at [592, 240] on li "Frozen CR Mixed Trim" at bounding box center [648, 234] width 297 height 17
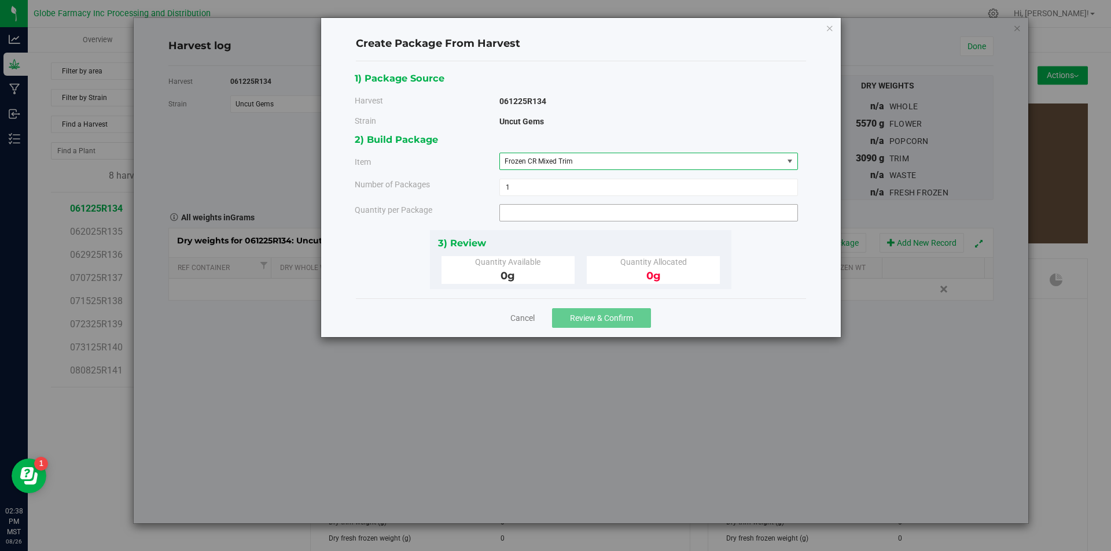
click at [557, 209] on span at bounding box center [648, 212] width 299 height 17
type input "3090"
type input "3090.0000 g"
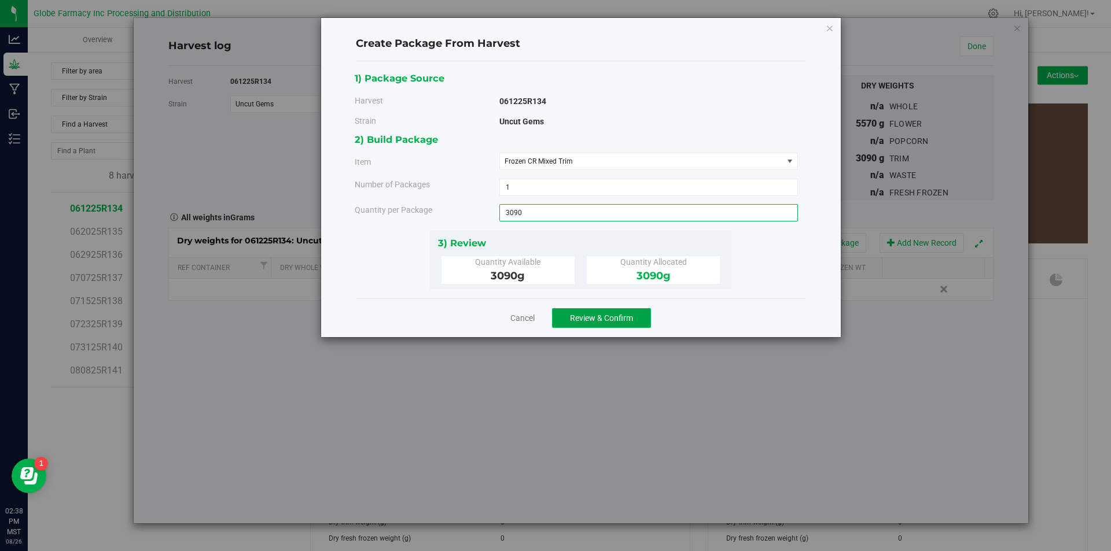
click at [580, 317] on span "Review & Confirm" at bounding box center [601, 318] width 63 height 9
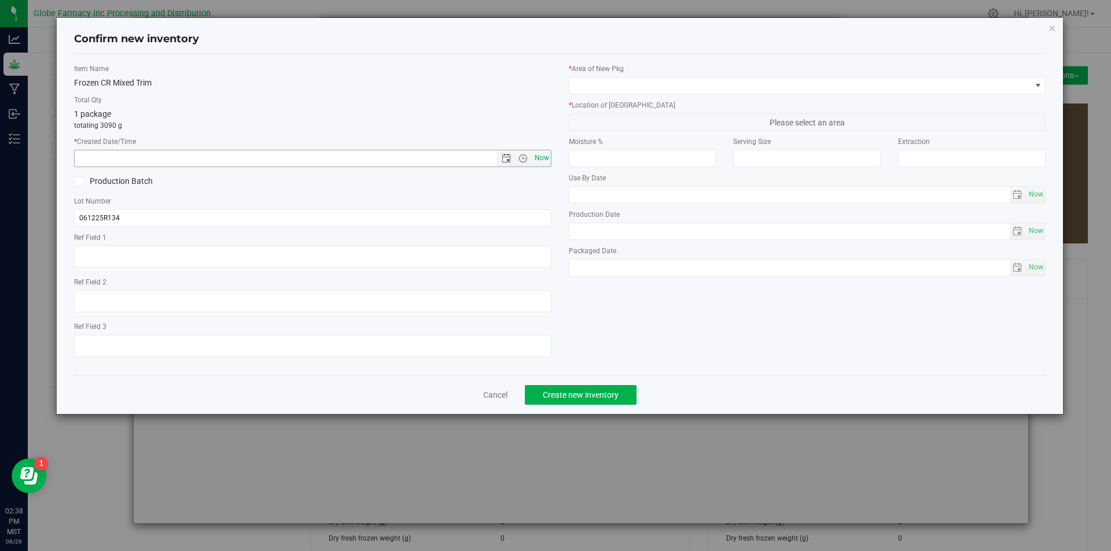
click at [545, 157] on span "Now" at bounding box center [542, 158] width 20 height 17
type input "[DATE] 2:38 PM"
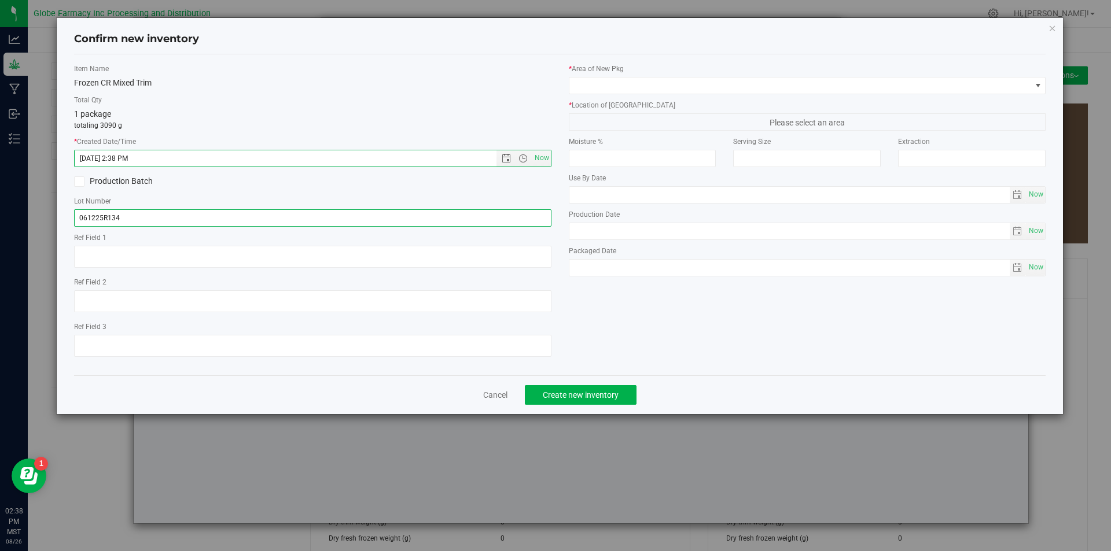
click at [154, 218] on input "061225R134" at bounding box center [312, 217] width 477 height 17
type input "061225R134-UG"
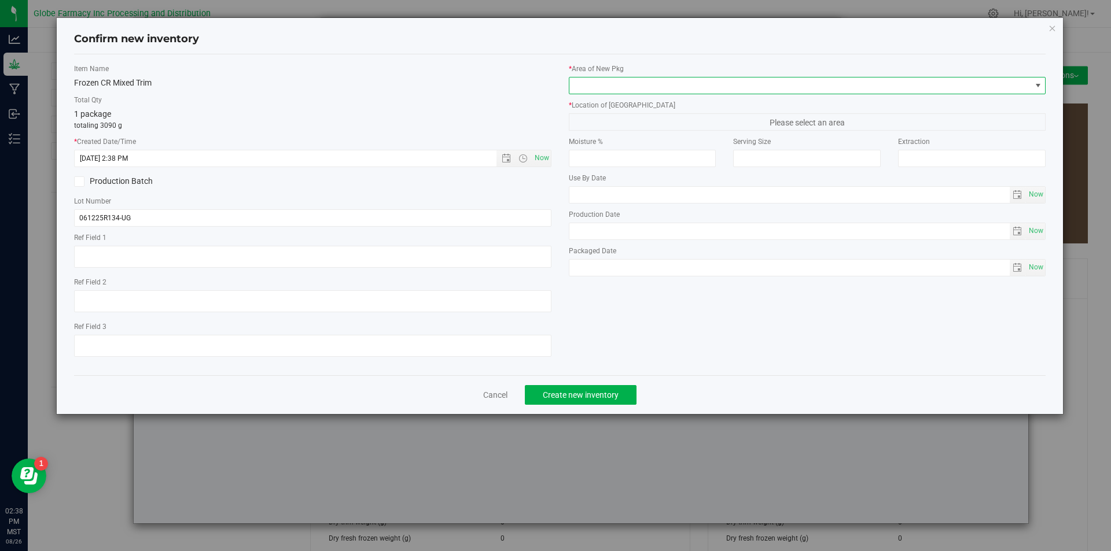
click at [668, 79] on span at bounding box center [800, 86] width 462 height 16
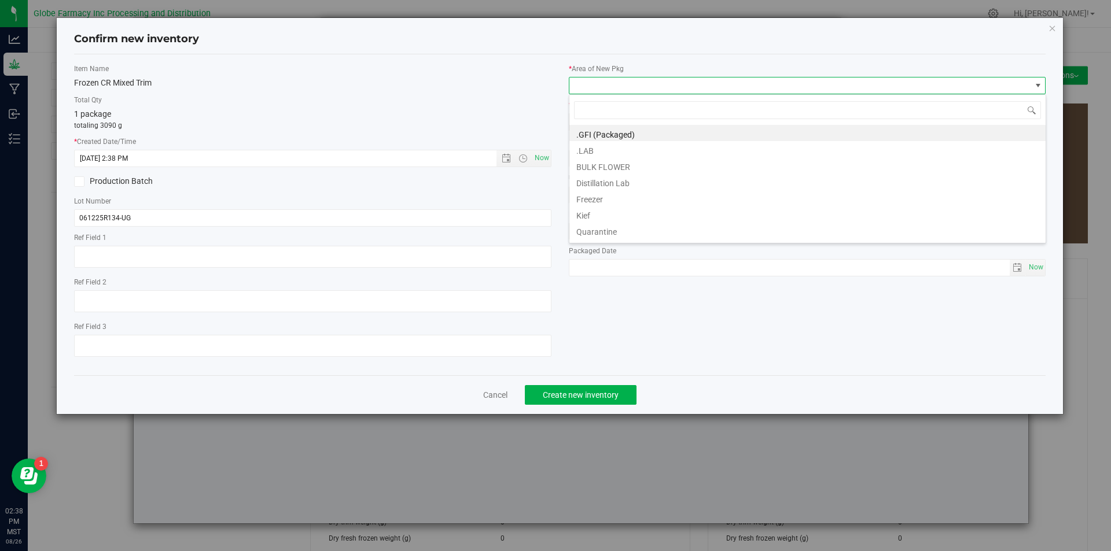
scroll to position [17, 477]
click at [635, 165] on li "BULK FLOWER" at bounding box center [807, 165] width 476 height 16
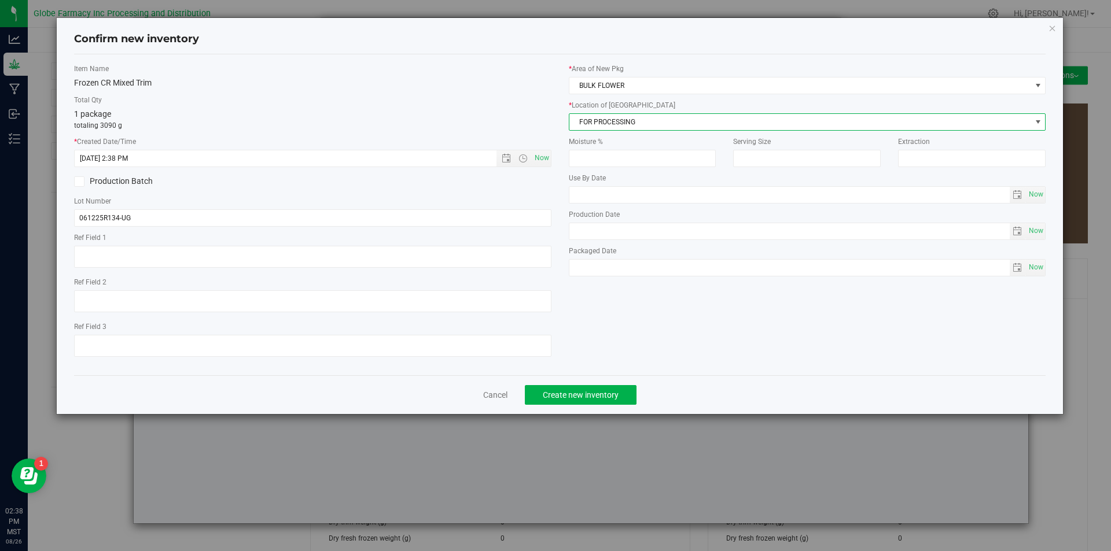
click at [645, 123] on span "FOR PROCESSING" at bounding box center [800, 122] width 462 height 16
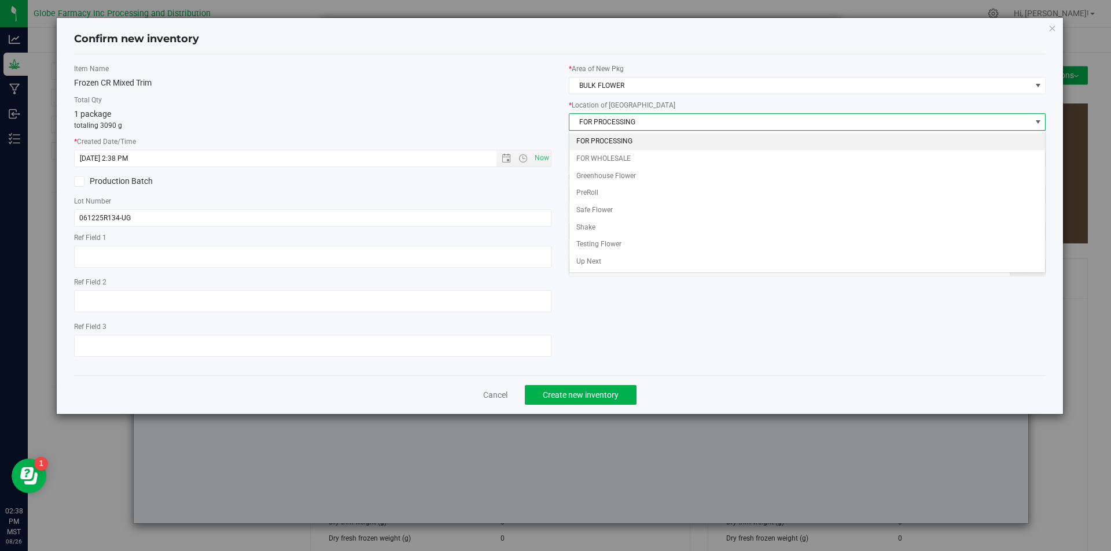
click at [635, 134] on li "FOR PROCESSING" at bounding box center [807, 141] width 476 height 17
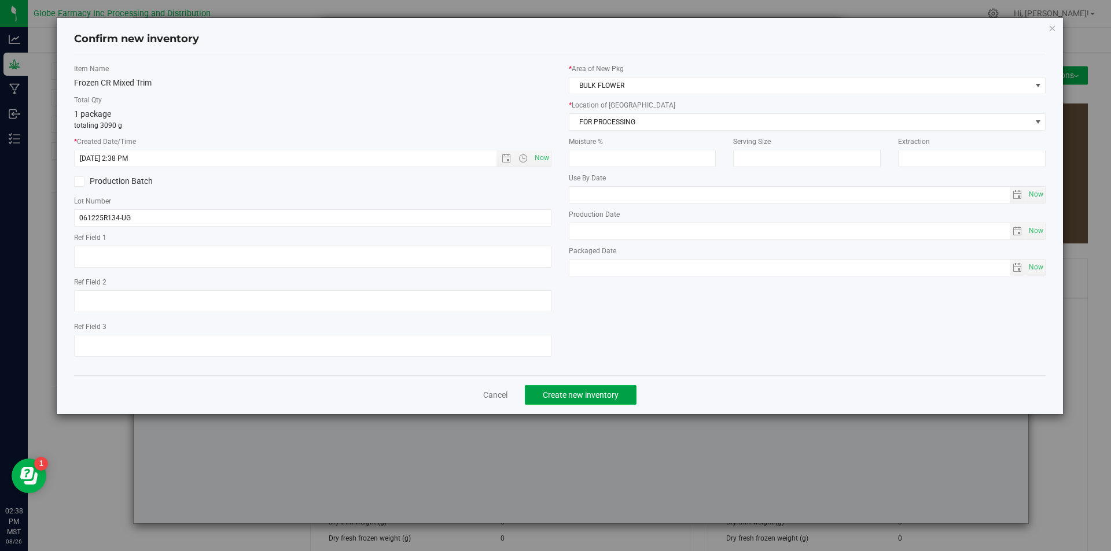
click at [599, 398] on span "Create new inventory" at bounding box center [581, 395] width 76 height 9
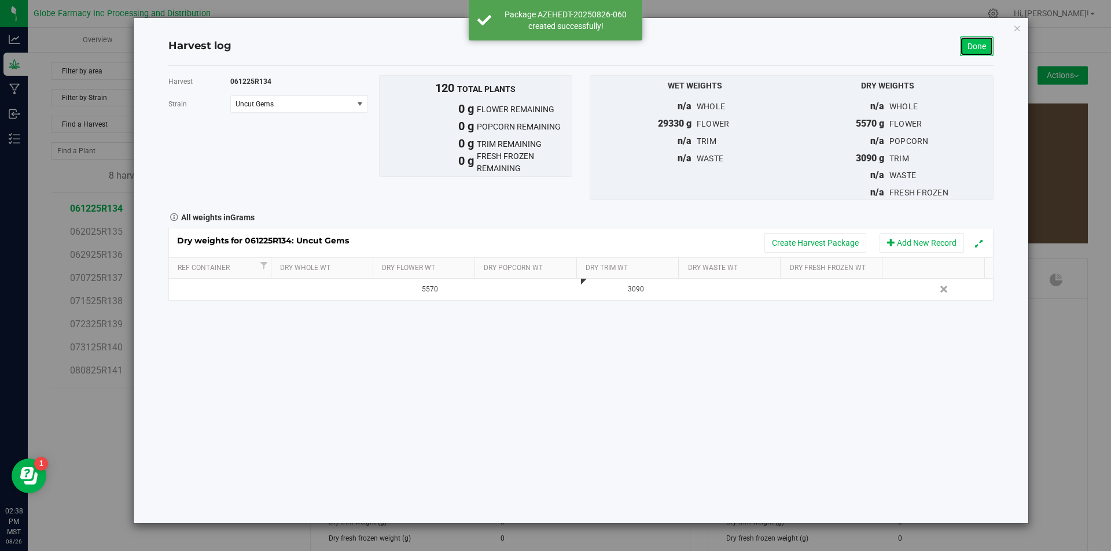
click at [984, 41] on link "Done" at bounding box center [977, 46] width 34 height 20
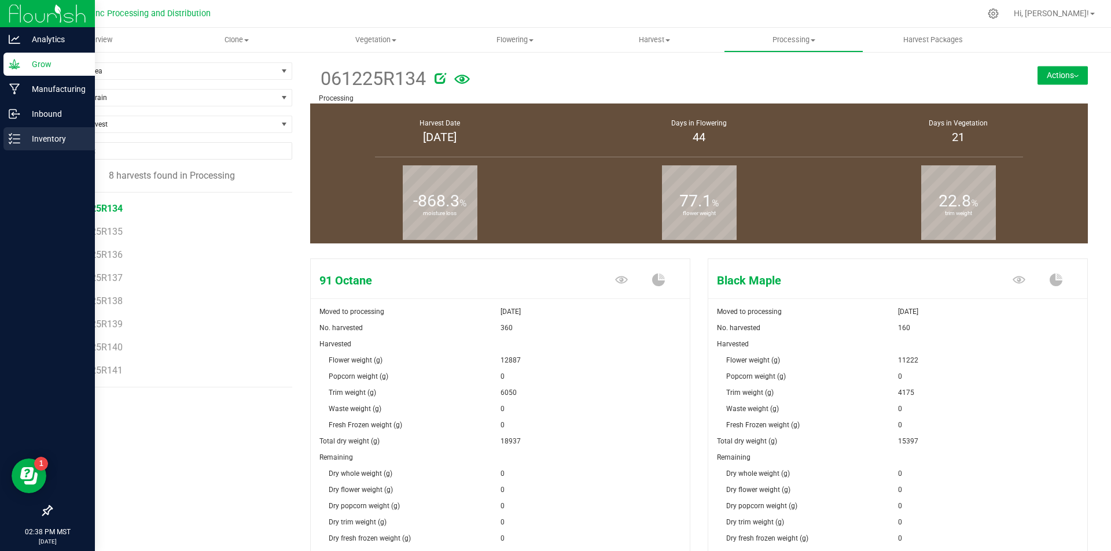
click at [7, 144] on div "Inventory" at bounding box center [48, 138] width 91 height 23
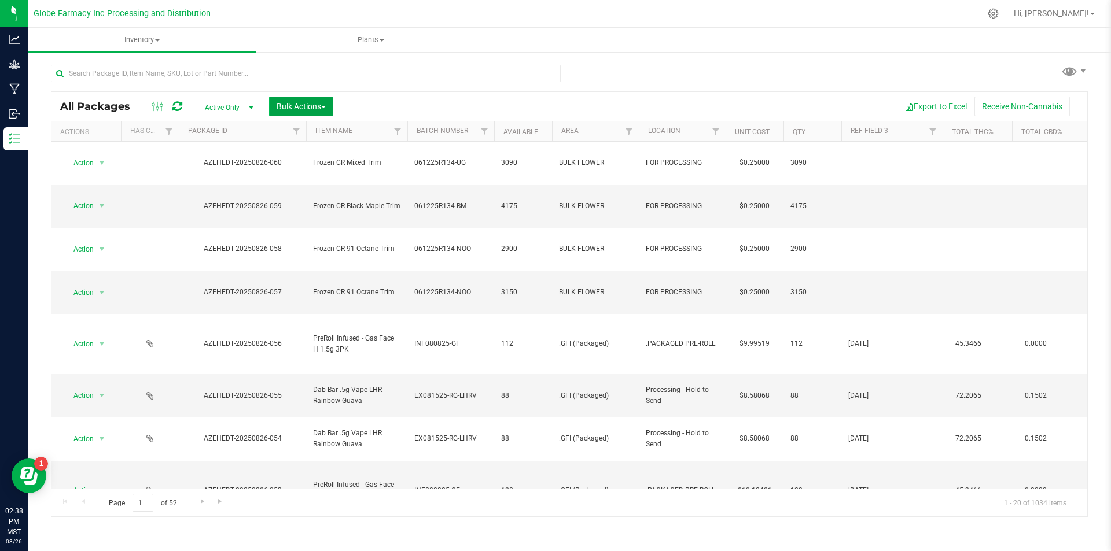
click at [291, 103] on span "Bulk Actions" at bounding box center [301, 106] width 49 height 9
click at [301, 193] on span "Print package labels" at bounding box center [310, 196] width 69 height 9
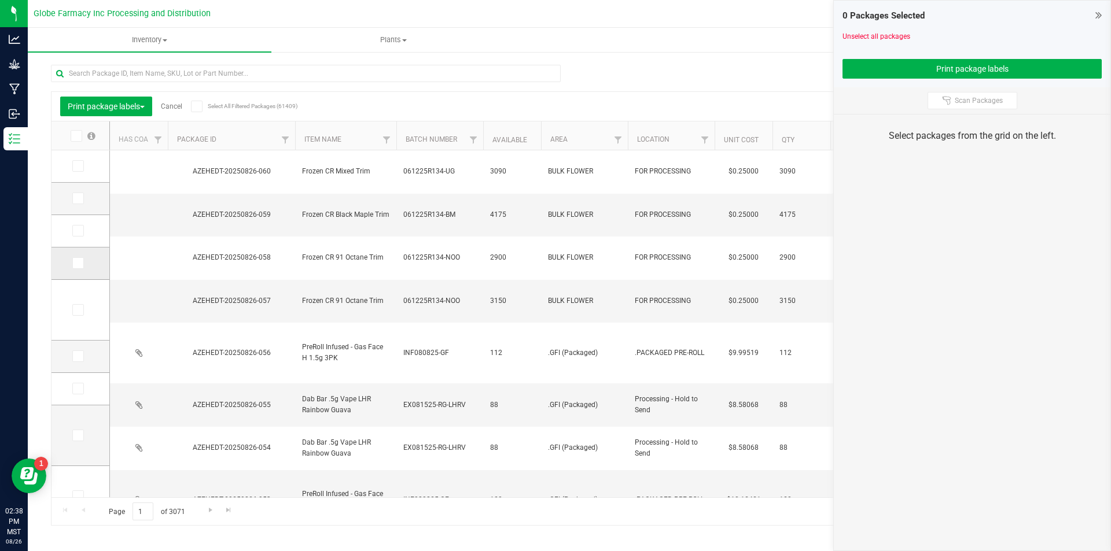
click at [81, 263] on span at bounding box center [78, 263] width 12 height 12
click at [0, 0] on input "checkbox" at bounding box center [0, 0] width 0 height 0
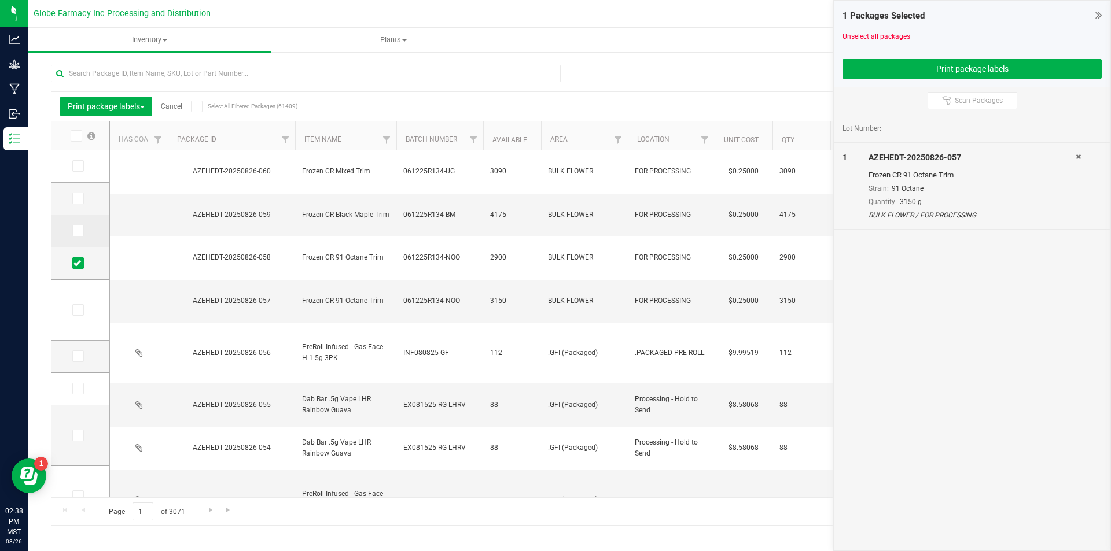
click at [80, 236] on span at bounding box center [78, 231] width 12 height 12
click at [0, 0] on input "checkbox" at bounding box center [0, 0] width 0 height 0
click at [83, 199] on span at bounding box center [78, 199] width 12 height 12
click at [0, 0] on input "checkbox" at bounding box center [0, 0] width 0 height 0
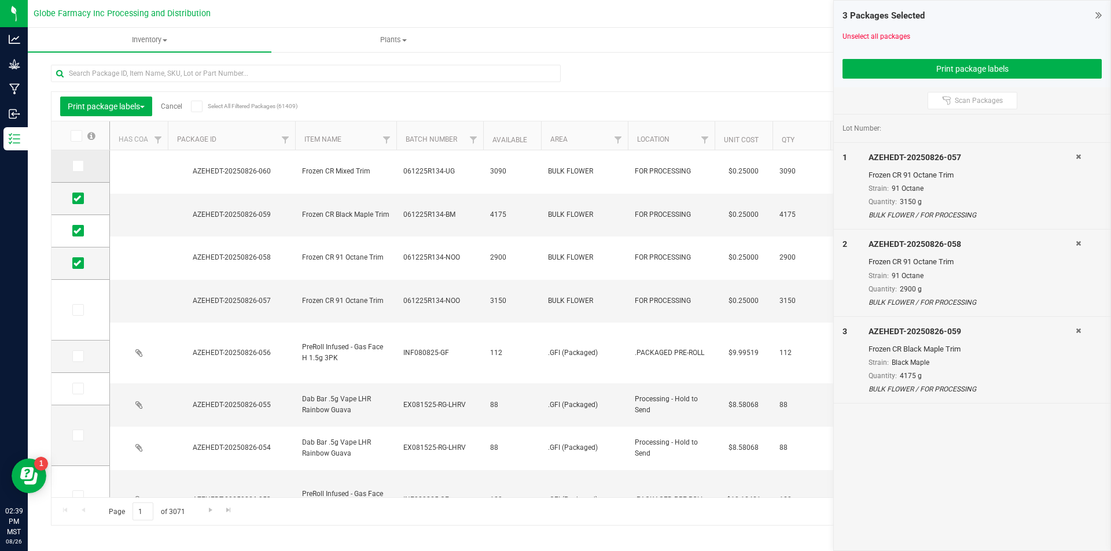
click at [75, 155] on td at bounding box center [80, 166] width 58 height 32
click at [88, 174] on td at bounding box center [80, 166] width 58 height 32
click at [86, 163] on label at bounding box center [80, 166] width 17 height 12
click at [0, 0] on input "checkbox" at bounding box center [0, 0] width 0 height 0
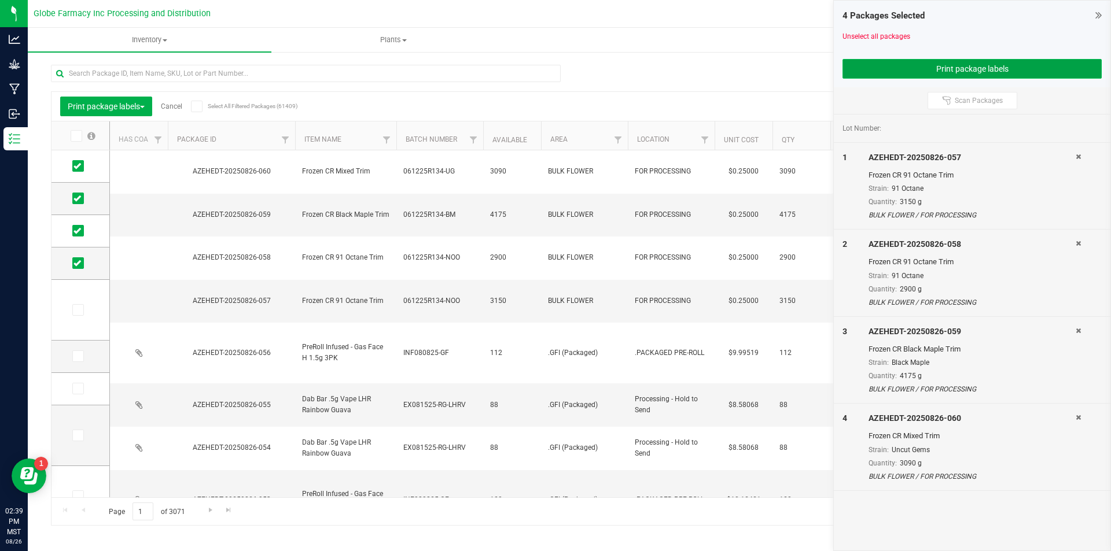
click at [1015, 77] on button "Print package labels" at bounding box center [972, 69] width 259 height 20
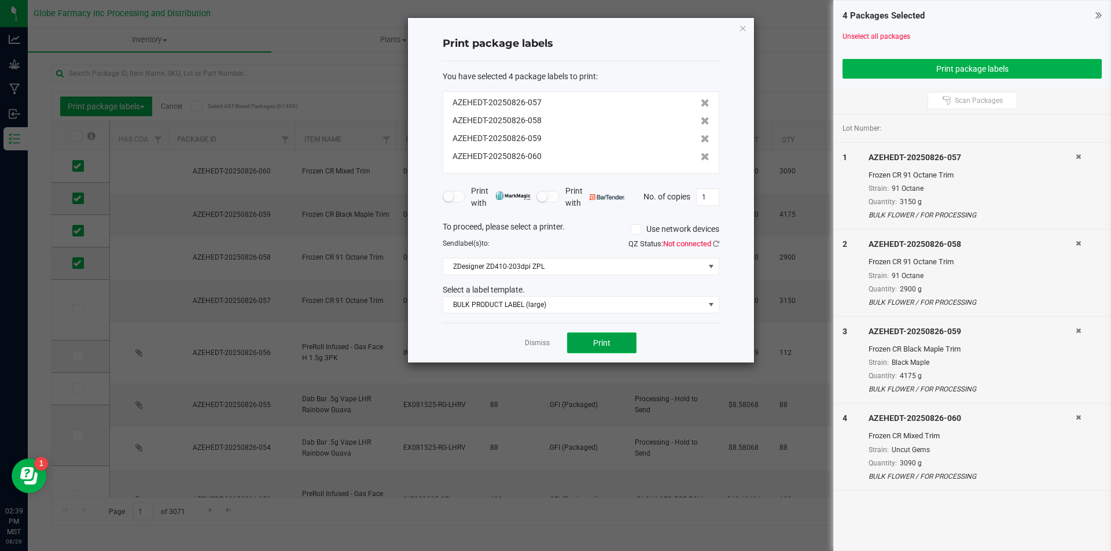
click at [605, 337] on button "Print" at bounding box center [601, 343] width 69 height 21
